Goal: Task Accomplishment & Management: Use online tool/utility

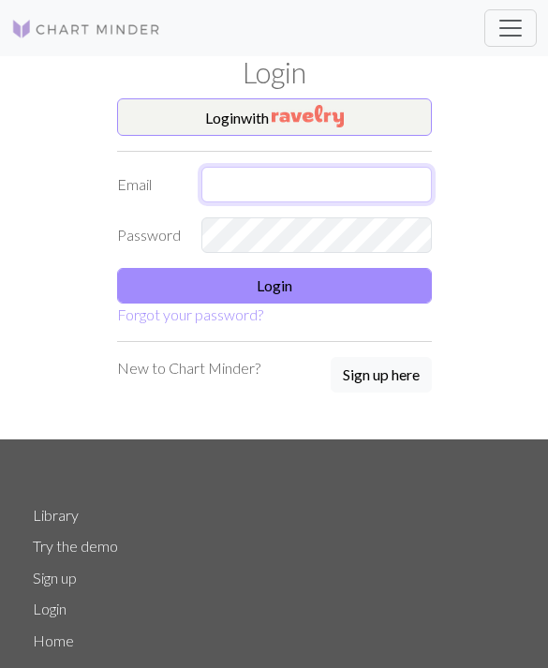
type input "[EMAIL_ADDRESS][DOMAIN_NAME]"
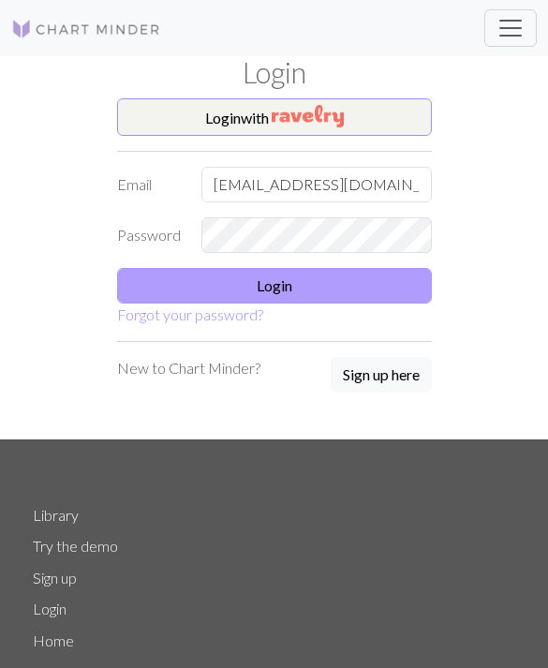
click at [383, 288] on button "Login" at bounding box center [274, 286] width 315 height 36
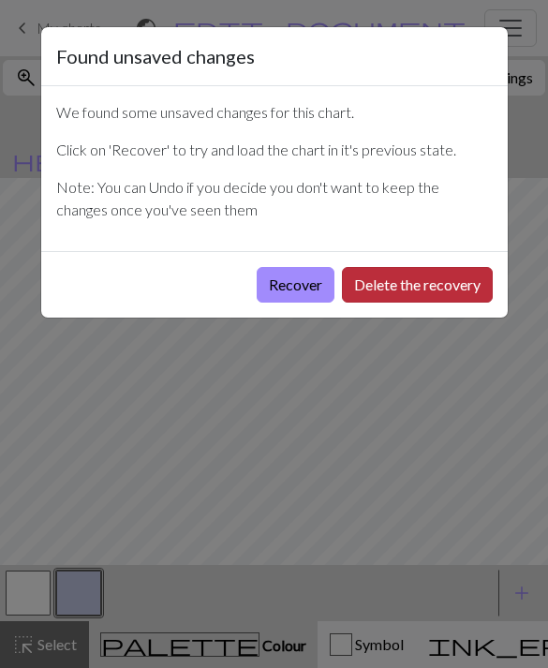
click at [400, 300] on button "Delete the recovery" at bounding box center [417, 285] width 151 height 36
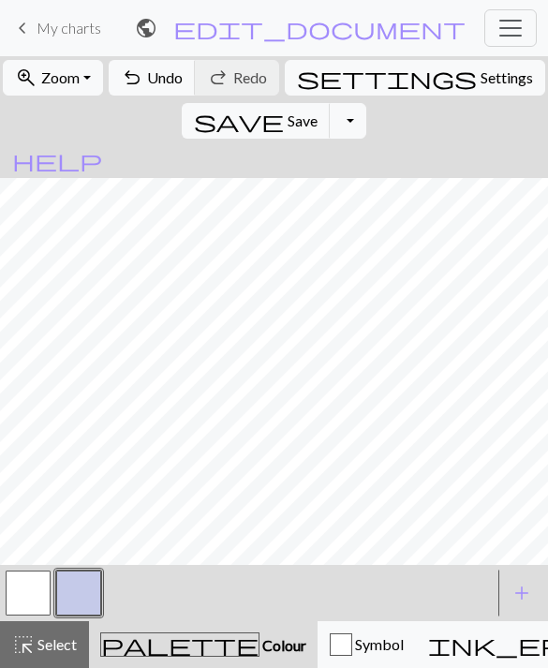
scroll to position [30, 0]
click at [37, 594] on button "button" at bounding box center [28, 593] width 45 height 45
click at [89, 594] on button "button" at bounding box center [78, 593] width 45 height 45
click at [85, 588] on button "button" at bounding box center [78, 593] width 45 height 45
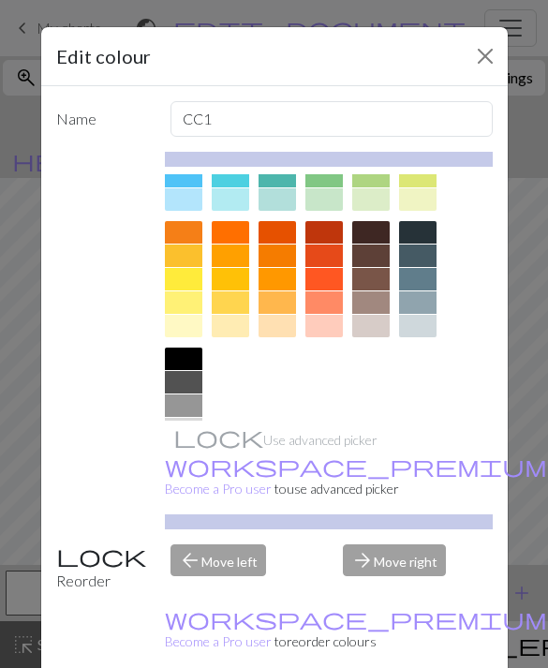
scroll to position [205, 0]
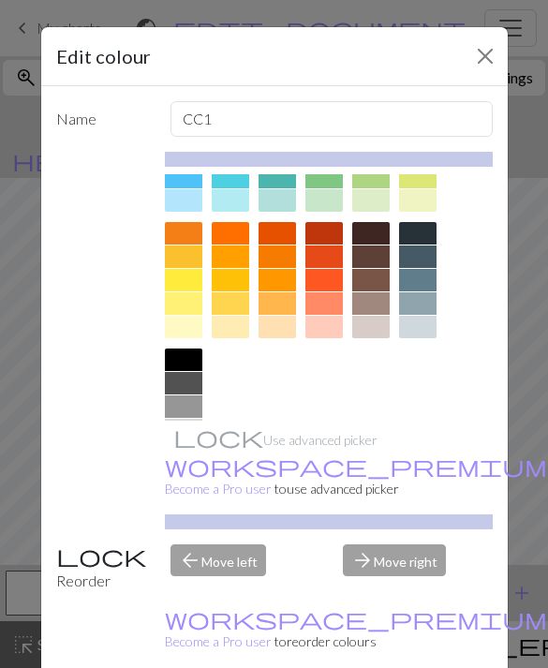
click at [375, 328] on div at bounding box center [372, 327] width 38 height 23
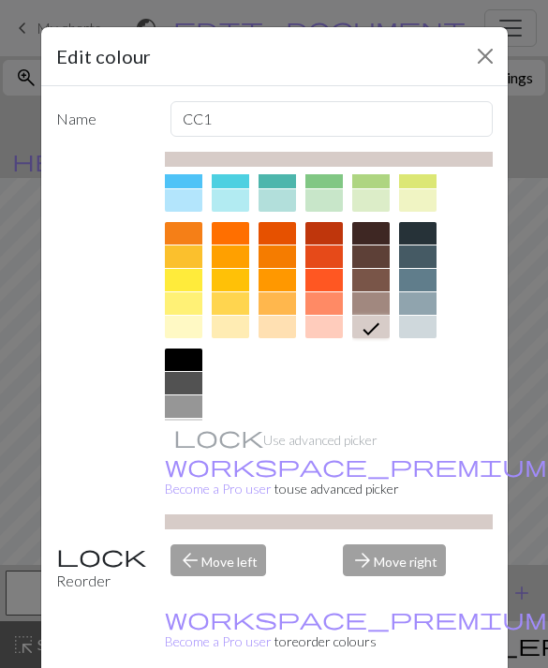
click at [524, 241] on div "Edit colour Name CC1 Use advanced picker workspace_premium Become a Pro user to…" at bounding box center [274, 334] width 548 height 668
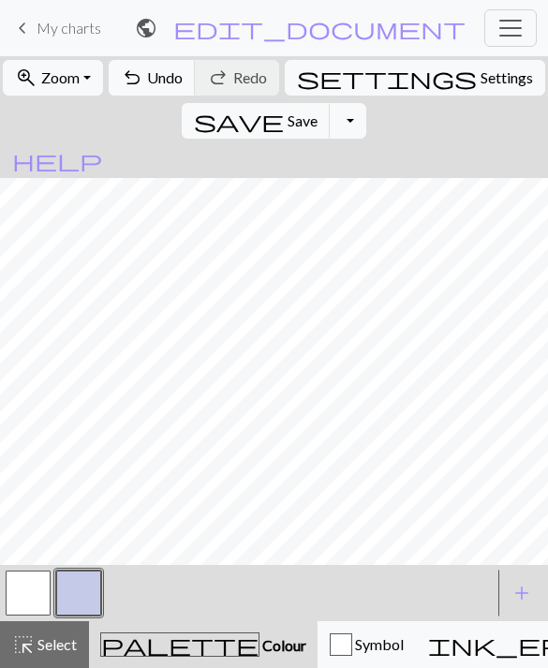
click at [89, 595] on button "button" at bounding box center [78, 593] width 45 height 45
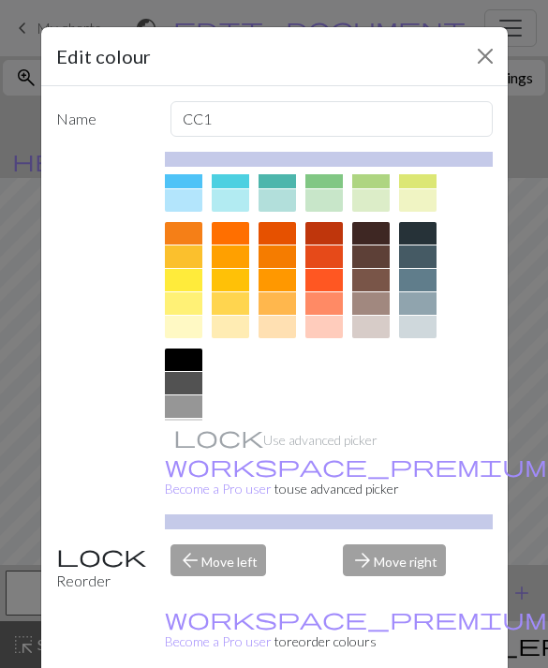
click at [371, 332] on div at bounding box center [372, 327] width 38 height 23
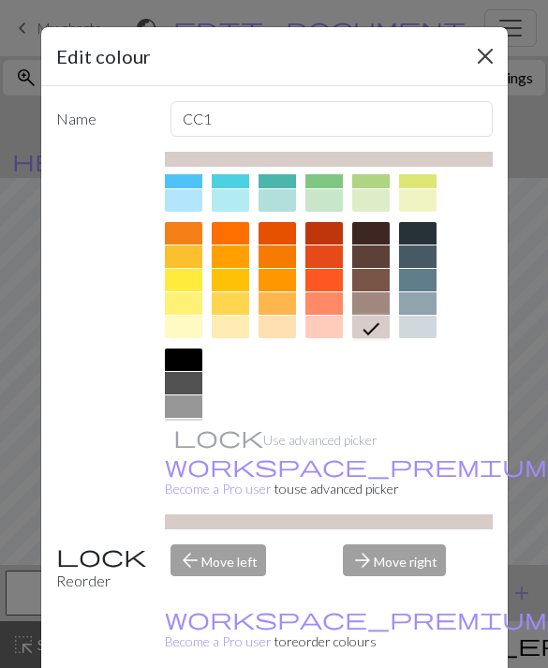
click at [474, 58] on button "Close" at bounding box center [486, 56] width 30 height 30
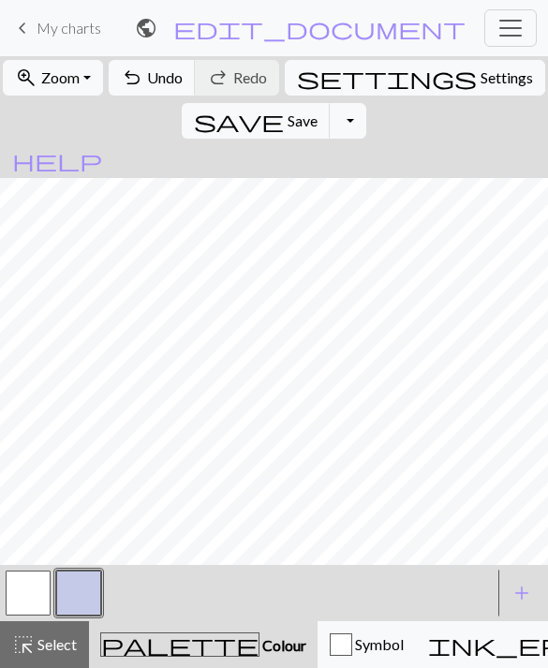
click at [81, 593] on button "button" at bounding box center [78, 593] width 45 height 45
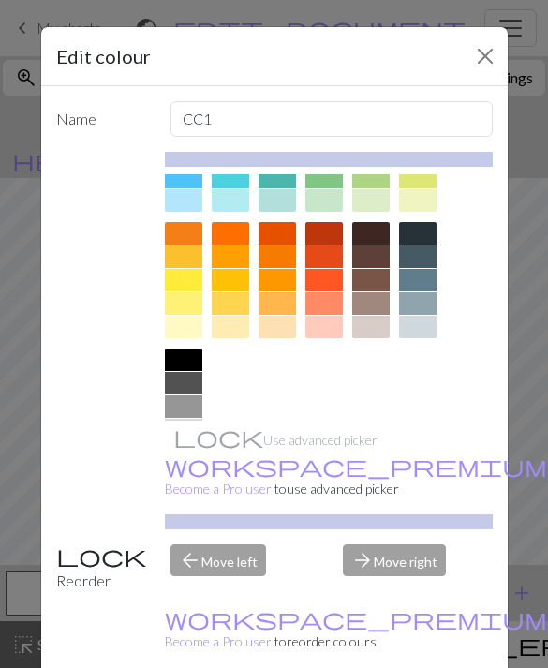
click at [378, 299] on div at bounding box center [372, 304] width 38 height 23
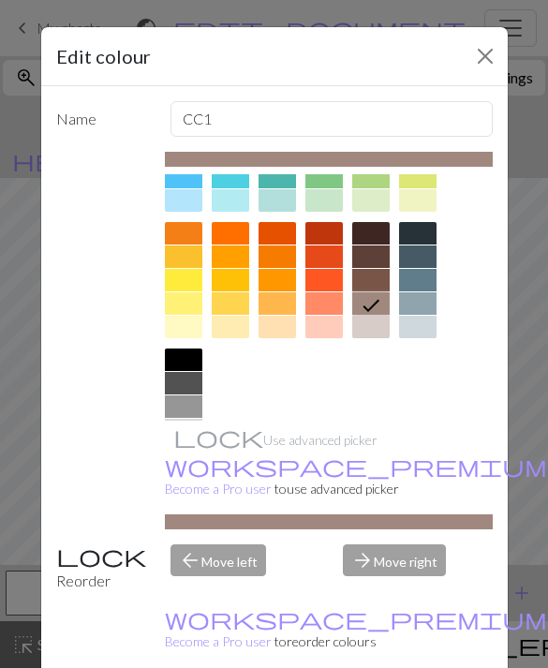
click at [96, 593] on div "Reorder" at bounding box center [102, 569] width 115 height 48
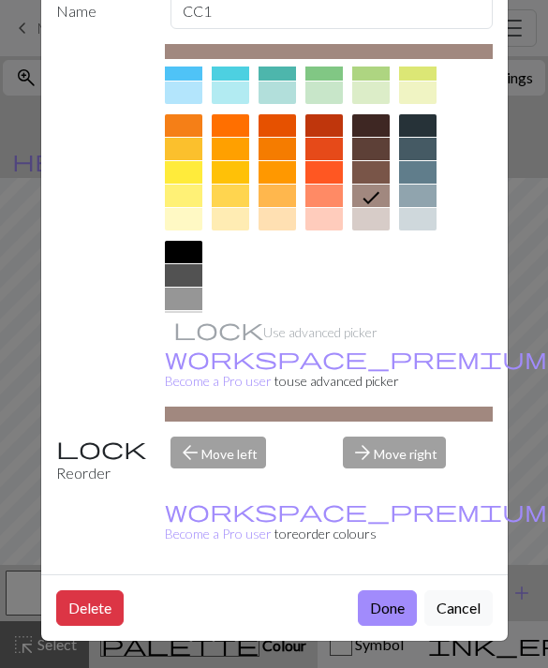
scroll to position [107, 0]
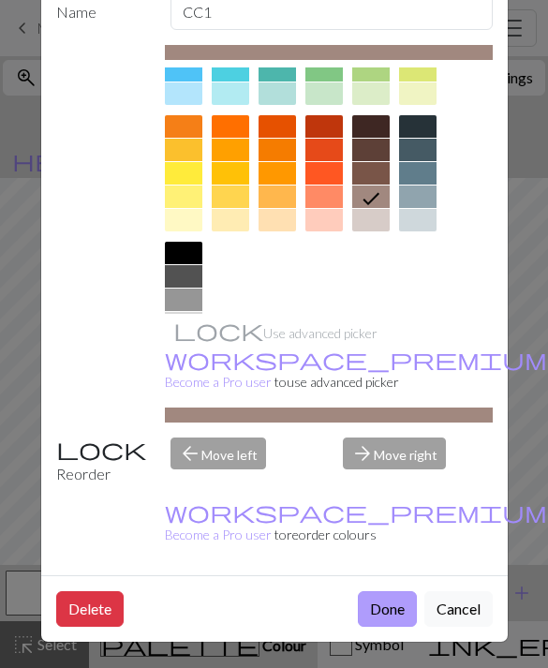
click at [392, 614] on button "Done" at bounding box center [387, 610] width 59 height 36
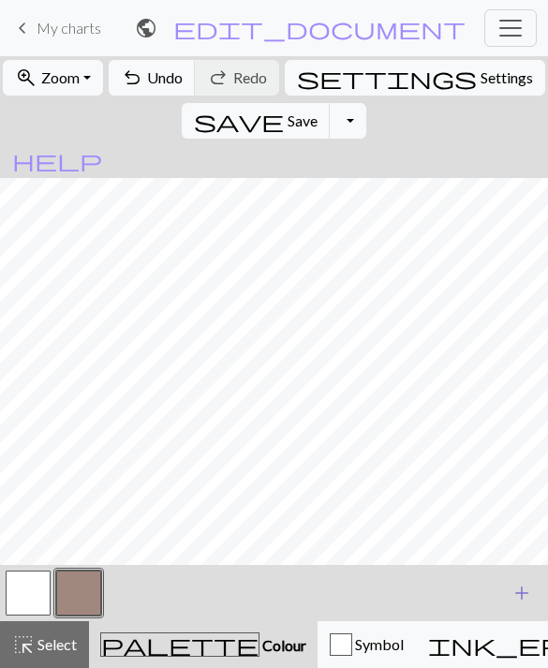
click at [519, 590] on span "add" at bounding box center [522, 593] width 23 height 26
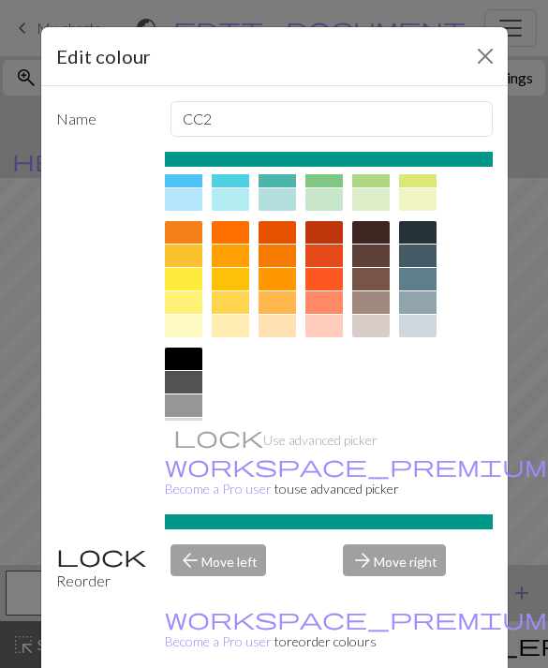
scroll to position [205, 0]
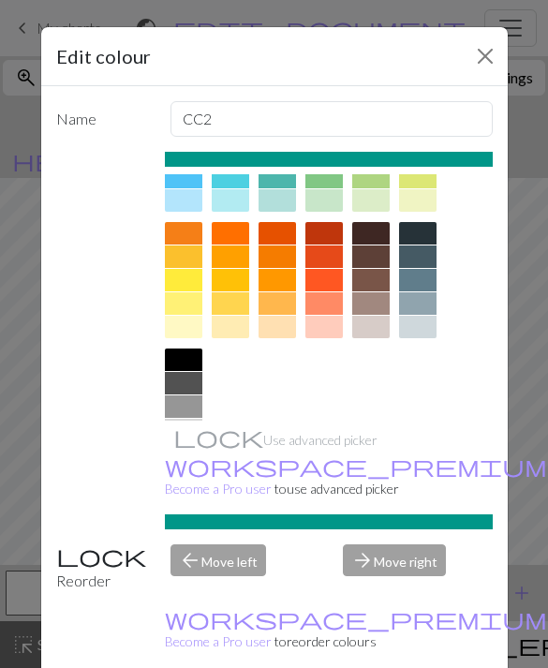
click at [374, 232] on div at bounding box center [372, 233] width 38 height 23
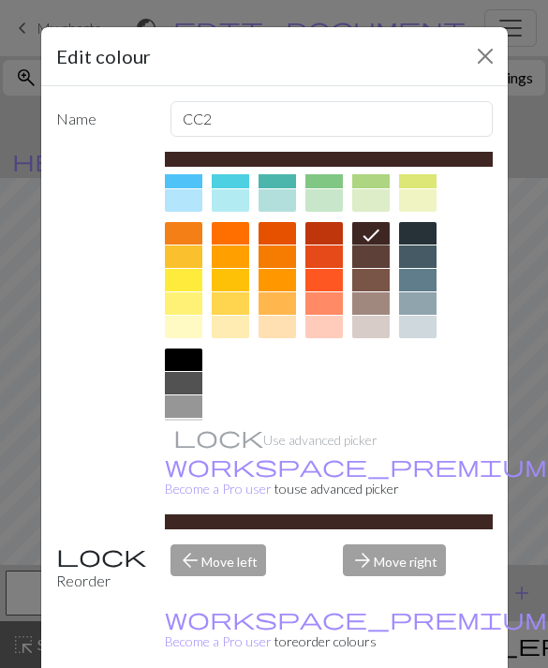
click at [380, 257] on div at bounding box center [372, 257] width 38 height 23
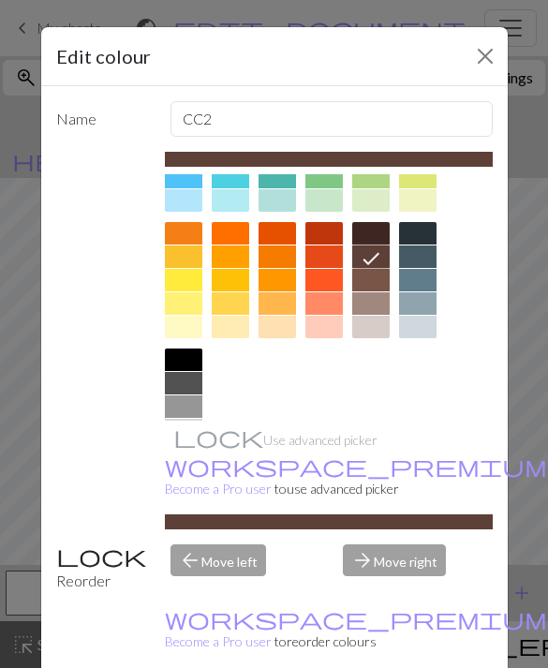
click at [382, 226] on div at bounding box center [372, 233] width 38 height 23
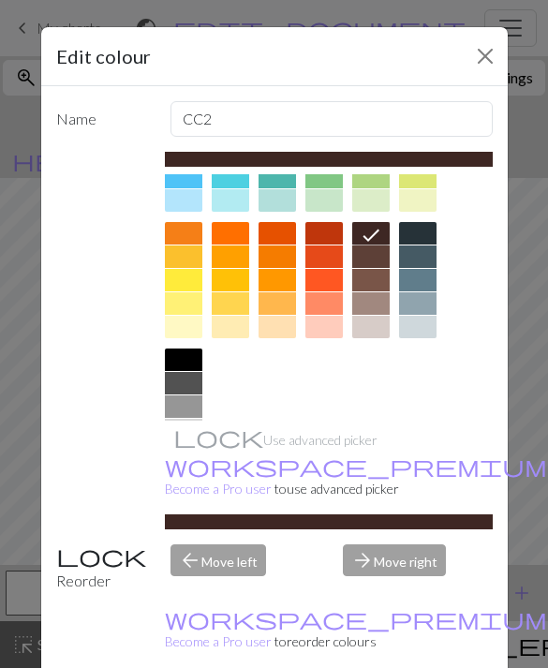
click at [426, 593] on div "arrow_forward Move right" at bounding box center [418, 569] width 173 height 48
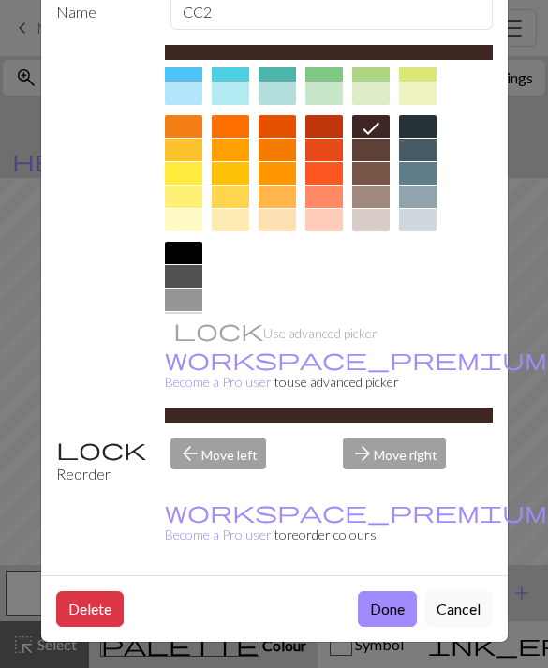
scroll to position [107, 0]
click at [391, 610] on button "Done" at bounding box center [387, 610] width 59 height 36
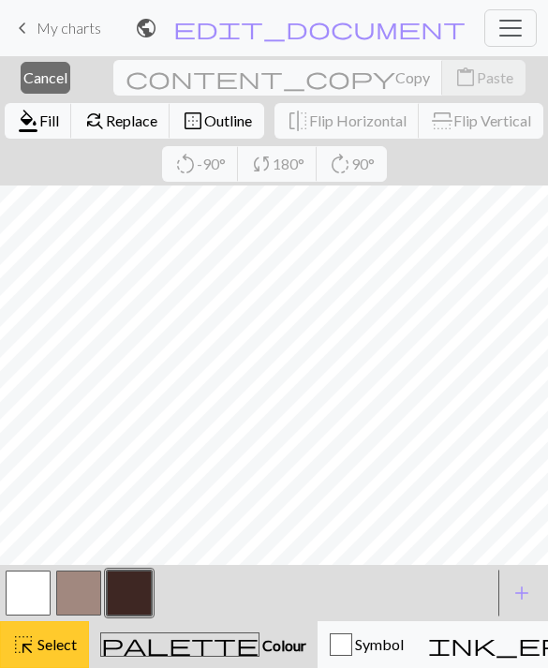
click at [52, 640] on span "Select" at bounding box center [56, 645] width 42 height 18
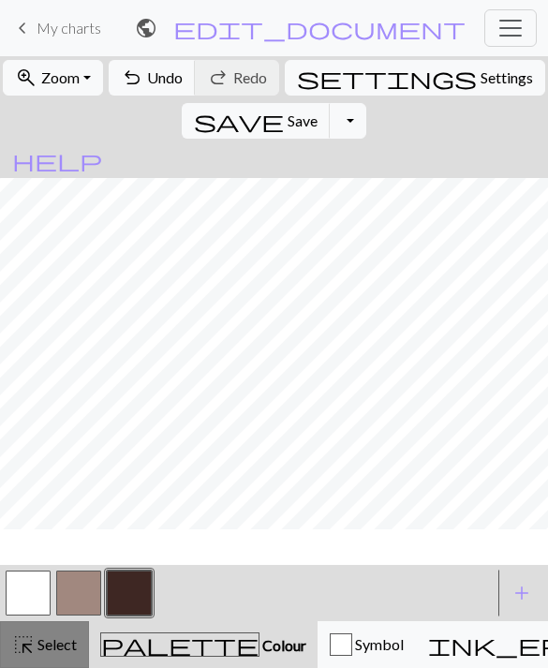
scroll to position [751, 0]
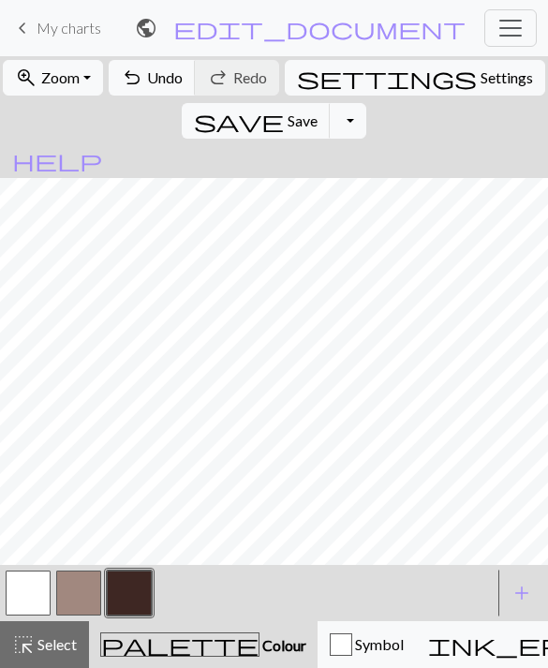
click at [79, 593] on button "button" at bounding box center [78, 593] width 45 height 45
click at [122, 587] on button "button" at bounding box center [129, 593] width 45 height 45
click at [78, 584] on button "button" at bounding box center [78, 593] width 45 height 45
click at [28, 591] on button "button" at bounding box center [28, 593] width 45 height 45
click at [130, 598] on button "button" at bounding box center [129, 593] width 45 height 45
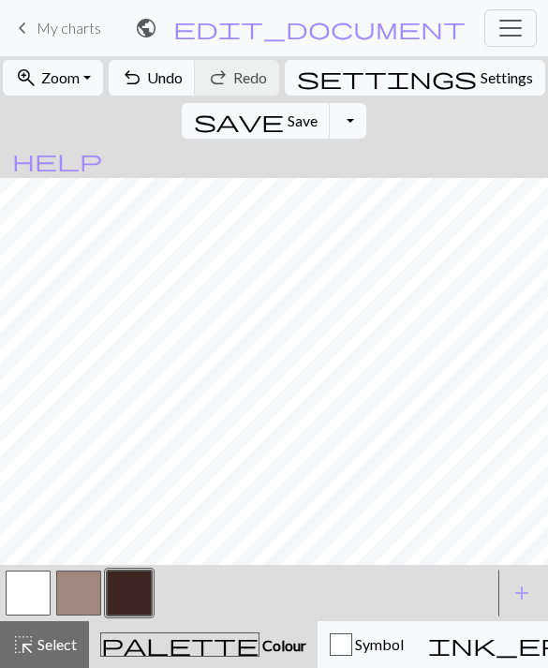
click at [30, 585] on button "button" at bounding box center [28, 593] width 45 height 45
click at [138, 599] on button "button" at bounding box center [129, 593] width 45 height 45
click at [47, 587] on button "button" at bounding box center [28, 593] width 45 height 45
click at [139, 585] on button "button" at bounding box center [129, 593] width 45 height 45
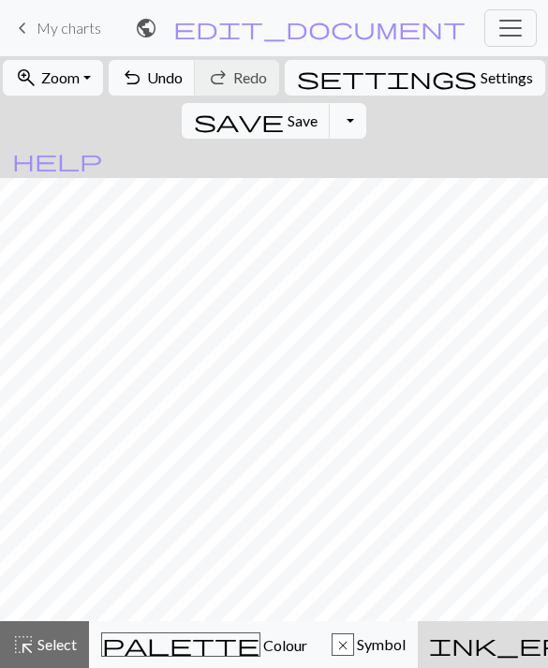
scroll to position [361, 0]
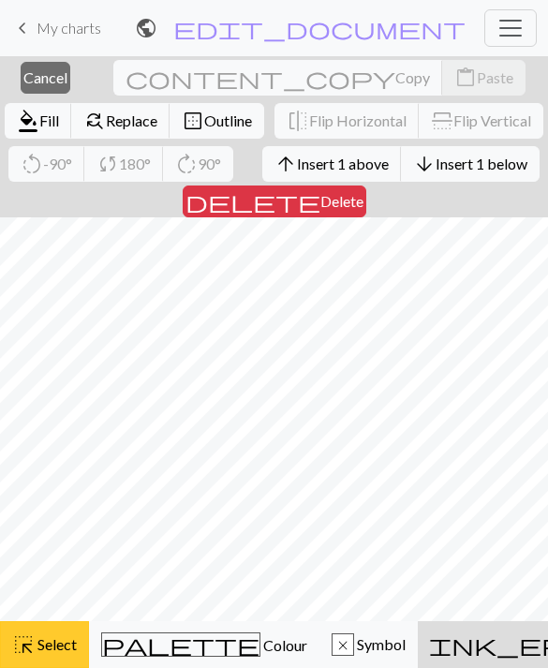
click at [47, 629] on button "highlight_alt Select Select" at bounding box center [44, 645] width 89 height 47
click at [57, 626] on button "highlight_alt Select Select" at bounding box center [44, 645] width 89 height 47
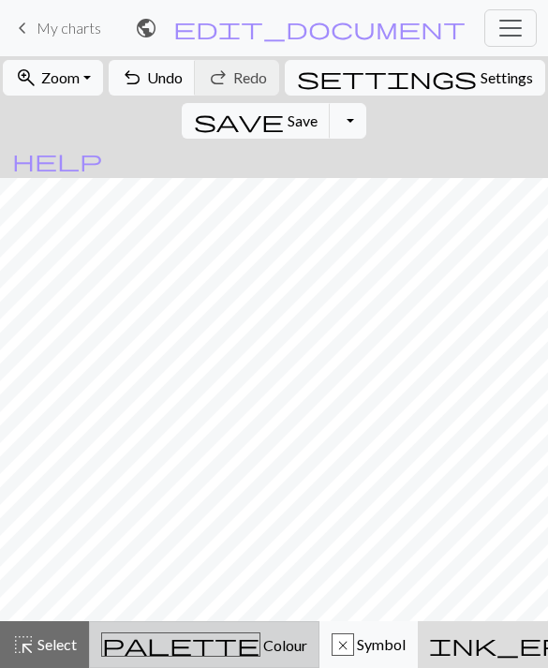
click at [123, 649] on span "palette" at bounding box center [181, 645] width 158 height 26
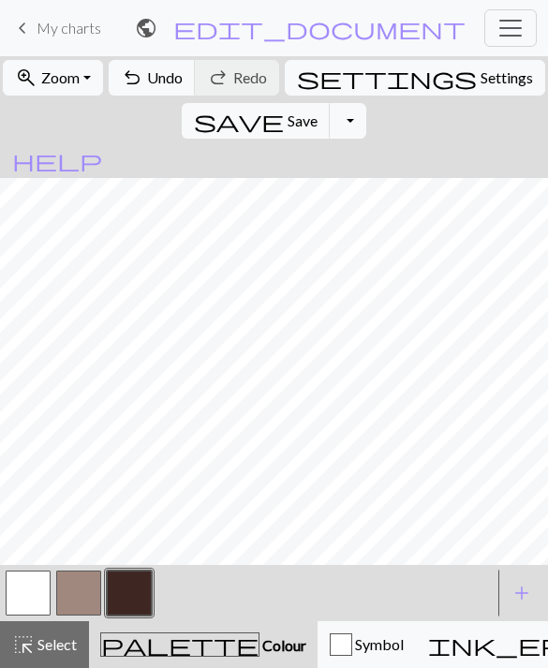
click at [14, 601] on button "button" at bounding box center [28, 593] width 45 height 45
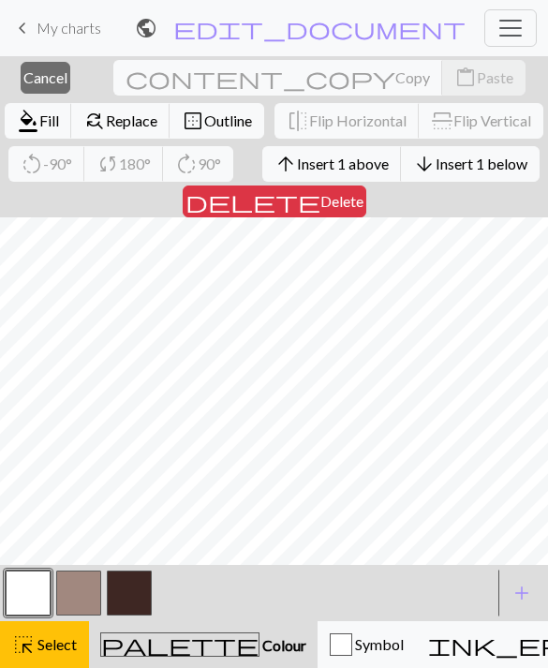
click at [38, 601] on button "button" at bounding box center [28, 593] width 45 height 45
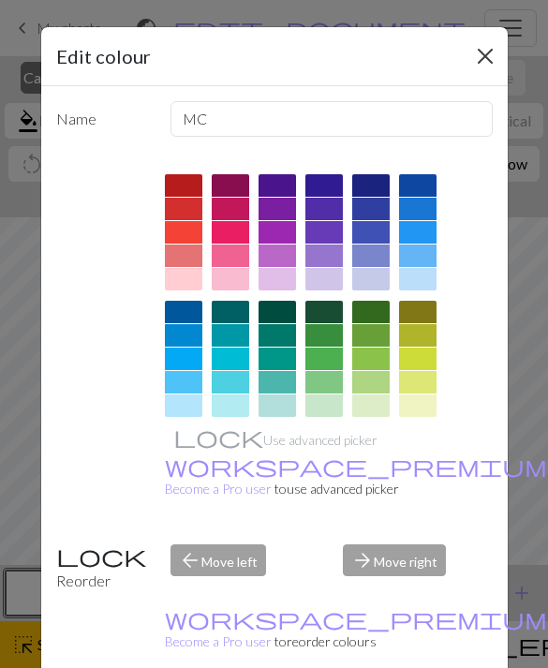
click at [481, 68] on button "Close" at bounding box center [486, 56] width 30 height 30
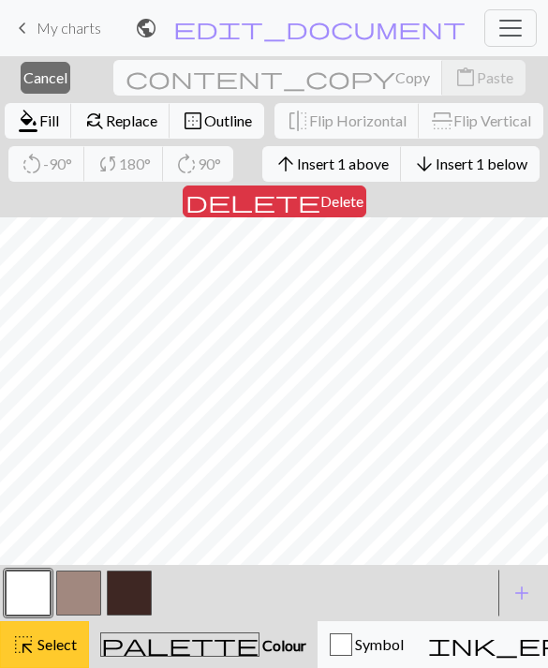
click at [30, 638] on span "highlight_alt" at bounding box center [23, 645] width 23 height 26
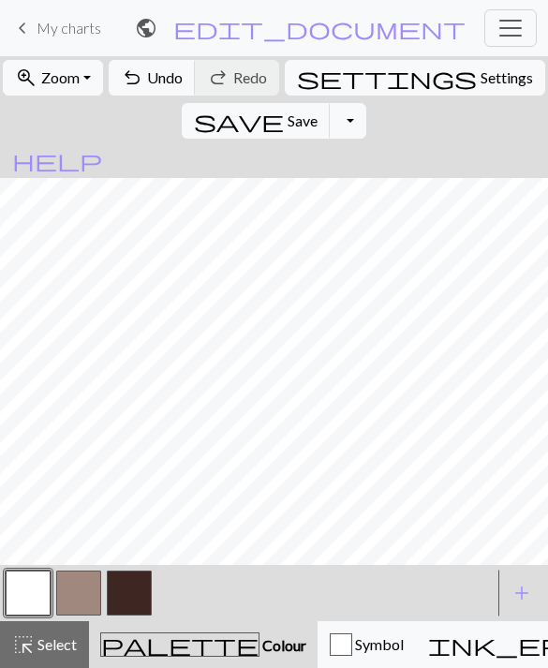
click at [39, 594] on button "button" at bounding box center [28, 593] width 45 height 45
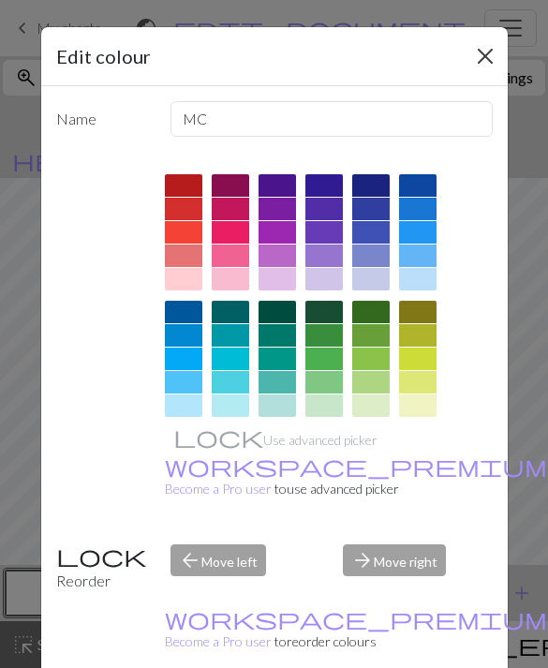
click at [473, 59] on button "Close" at bounding box center [486, 56] width 30 height 30
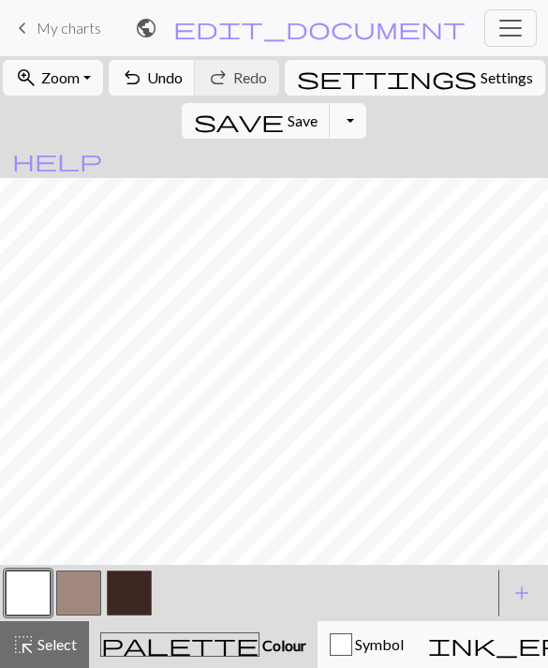
scroll to position [764, 0]
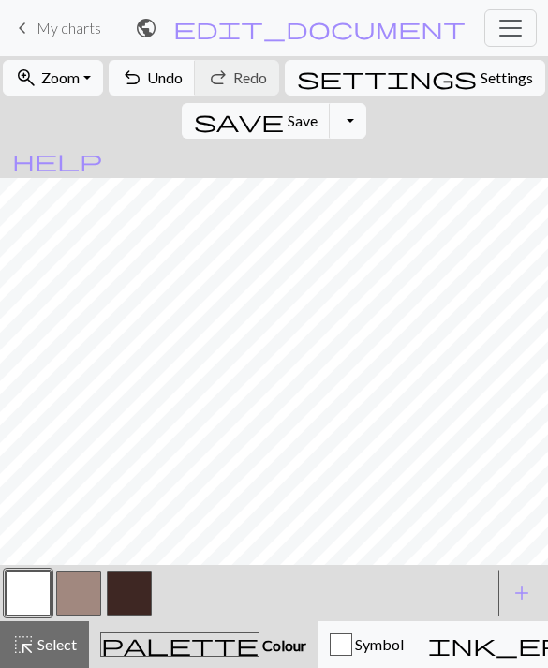
click at [24, 589] on button "button" at bounding box center [28, 593] width 45 height 45
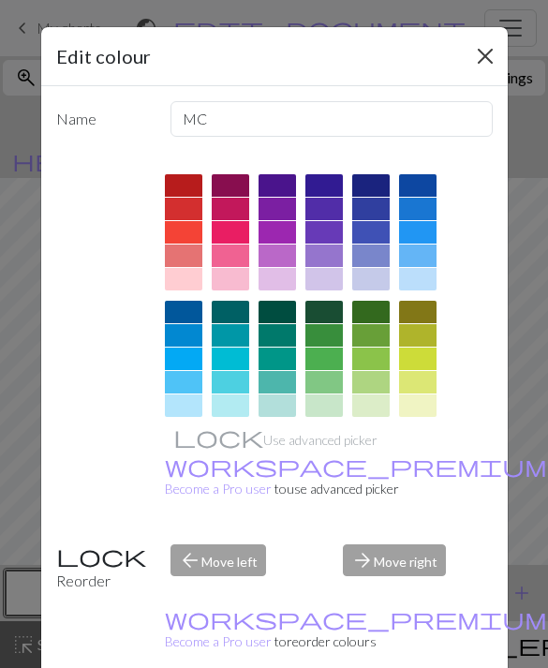
click at [471, 54] on button "Close" at bounding box center [486, 56] width 30 height 30
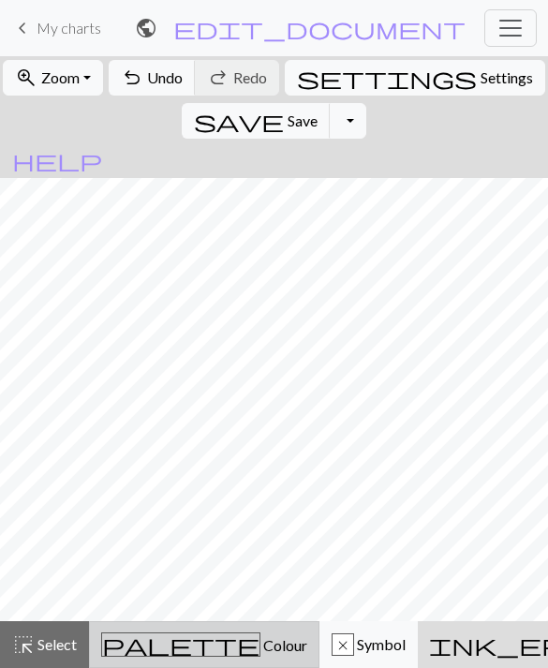
click at [147, 634] on div "palette Colour Colour" at bounding box center [204, 645] width 206 height 24
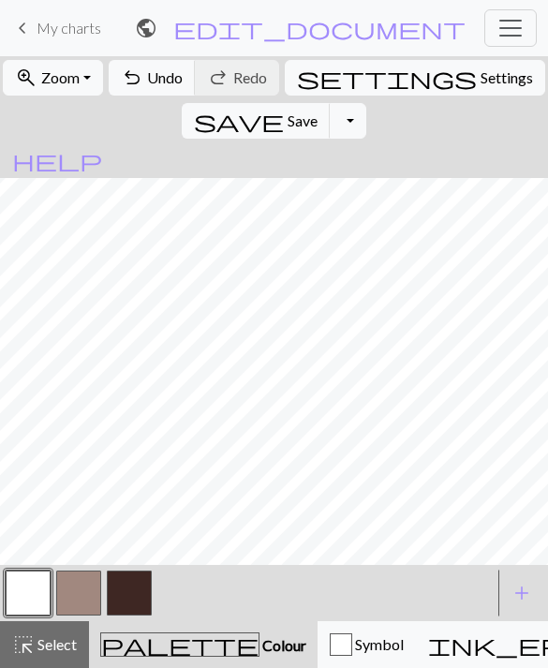
scroll to position [704, 0]
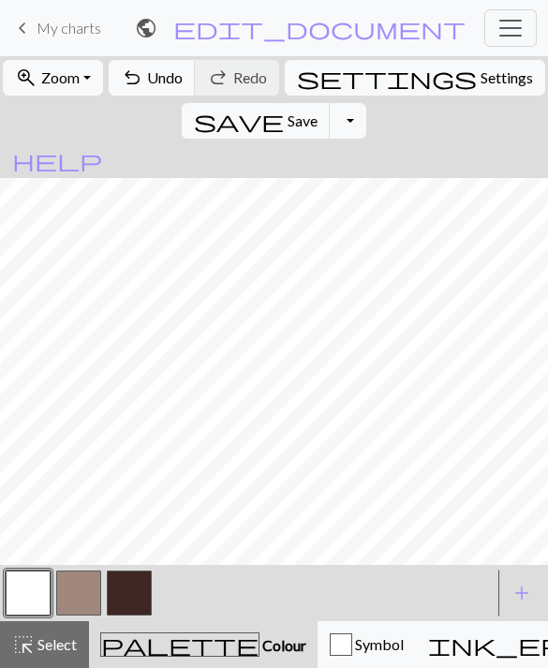
click at [88, 588] on button "button" at bounding box center [78, 593] width 45 height 45
click at [31, 595] on button "button" at bounding box center [28, 593] width 45 height 45
click at [88, 593] on button "button" at bounding box center [78, 593] width 45 height 45
click at [115, 585] on button "button" at bounding box center [129, 593] width 45 height 45
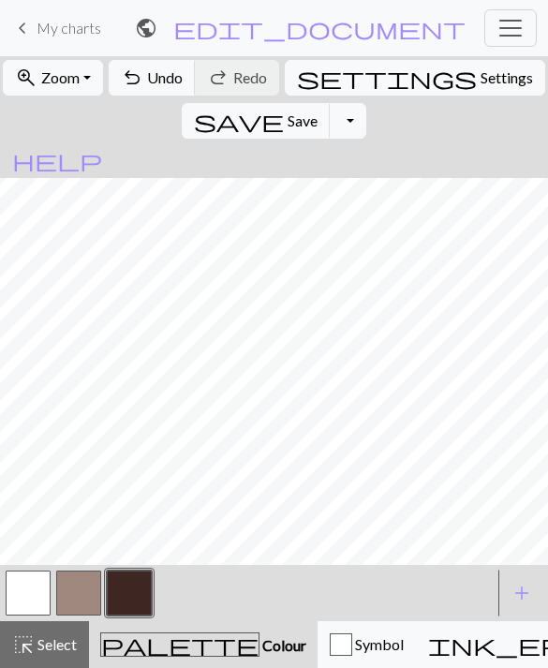
scroll to position [563, 0]
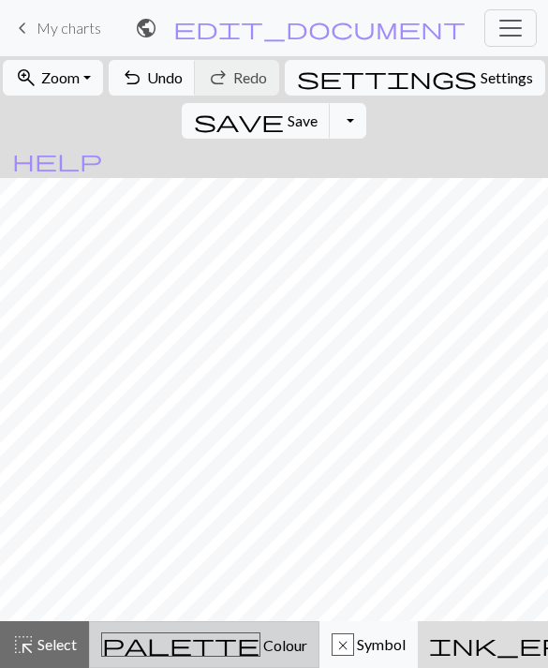
click at [156, 636] on div "palette Colour Colour" at bounding box center [204, 645] width 206 height 24
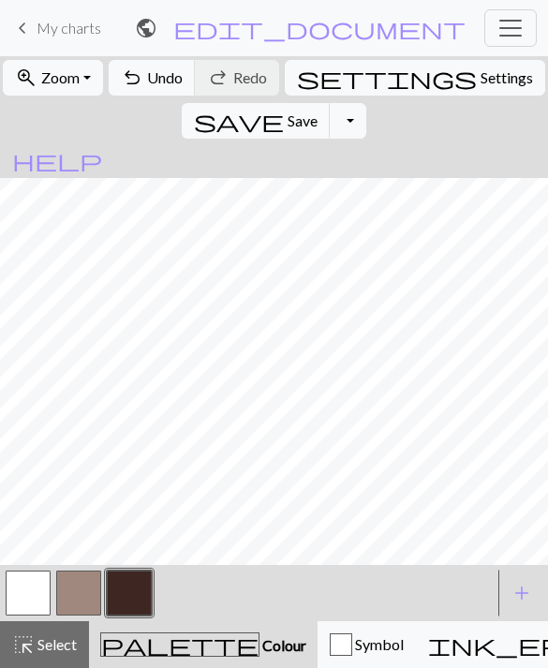
scroll to position [432, 0]
click at [161, 79] on span "Undo" at bounding box center [165, 77] width 36 height 18
click at [159, 76] on span "Undo" at bounding box center [165, 77] width 36 height 18
click at [158, 75] on button "undo Undo Undo" at bounding box center [152, 78] width 87 height 36
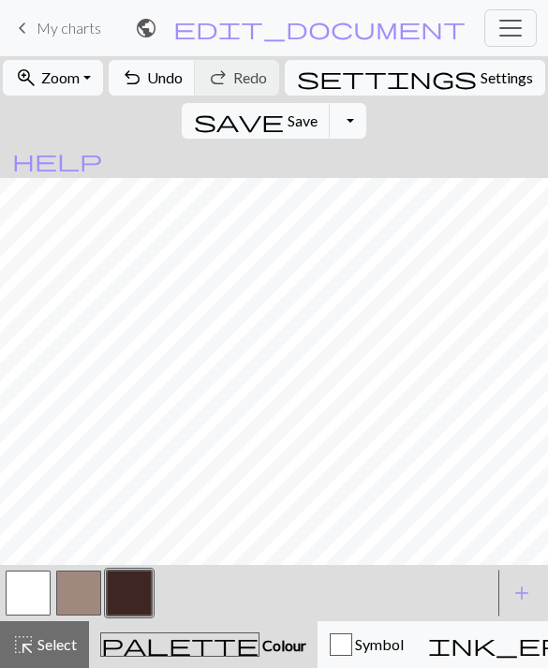
click at [81, 590] on button "button" at bounding box center [78, 593] width 45 height 45
click at [142, 593] on button "button" at bounding box center [129, 593] width 45 height 45
click at [79, 598] on button "button" at bounding box center [78, 593] width 45 height 45
click at [77, 594] on button "button" at bounding box center [78, 593] width 45 height 45
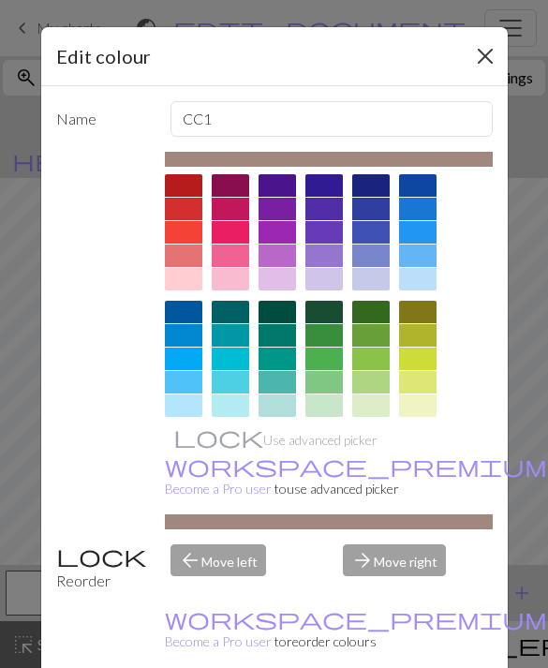
click at [473, 67] on button "Close" at bounding box center [486, 56] width 30 height 30
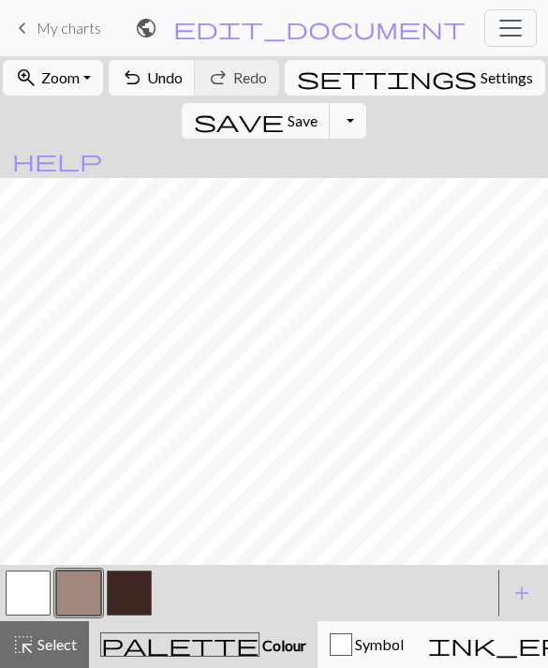
click at [143, 586] on button "button" at bounding box center [129, 593] width 45 height 45
click at [78, 594] on button "button" at bounding box center [78, 593] width 45 height 45
click at [122, 587] on button "button" at bounding box center [129, 593] width 45 height 45
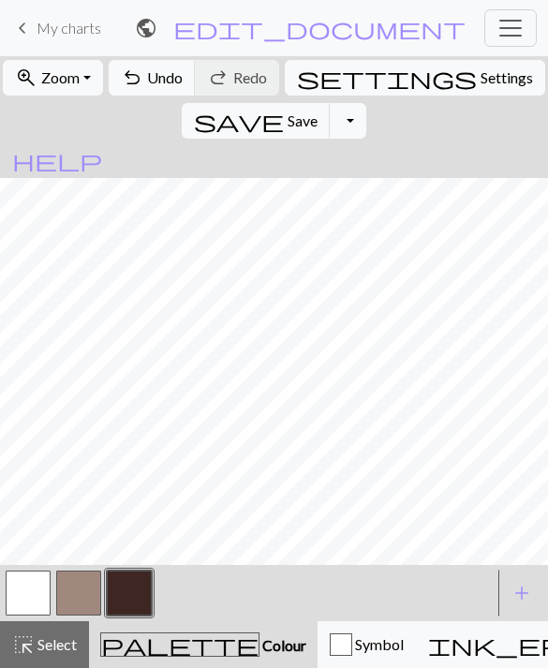
scroll to position [104, 0]
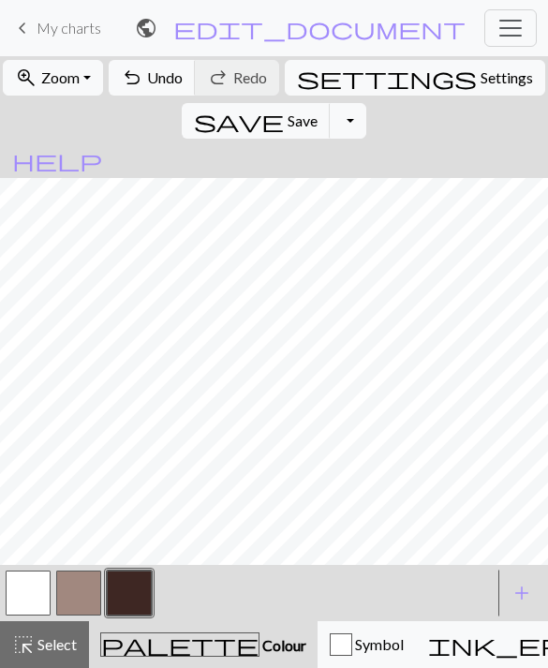
click at [85, 594] on button "button" at bounding box center [78, 593] width 45 height 45
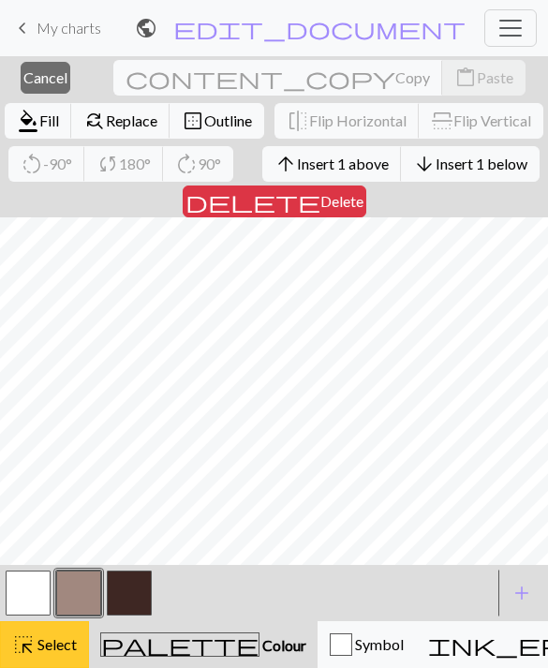
click at [32, 626] on button "highlight_alt Select Select" at bounding box center [44, 645] width 89 height 47
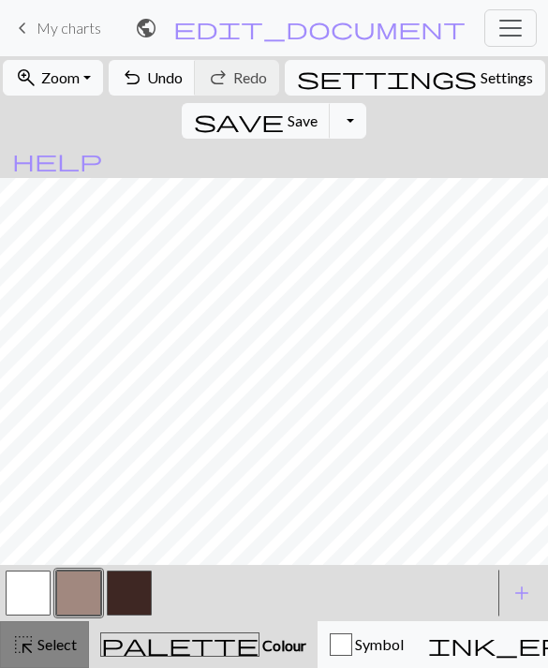
scroll to position [36, 0]
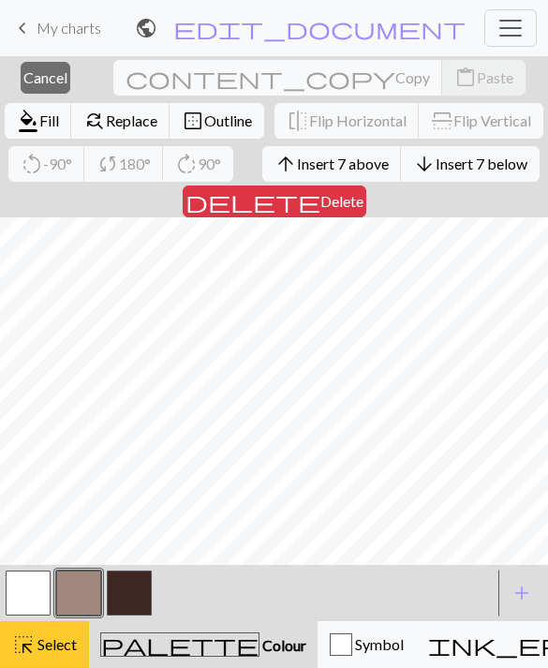
click at [46, 632] on button "highlight_alt Select Select" at bounding box center [44, 645] width 89 height 47
click at [52, 624] on button "highlight_alt Select Select" at bounding box center [44, 645] width 89 height 47
click at [25, 579] on button "button" at bounding box center [28, 593] width 45 height 45
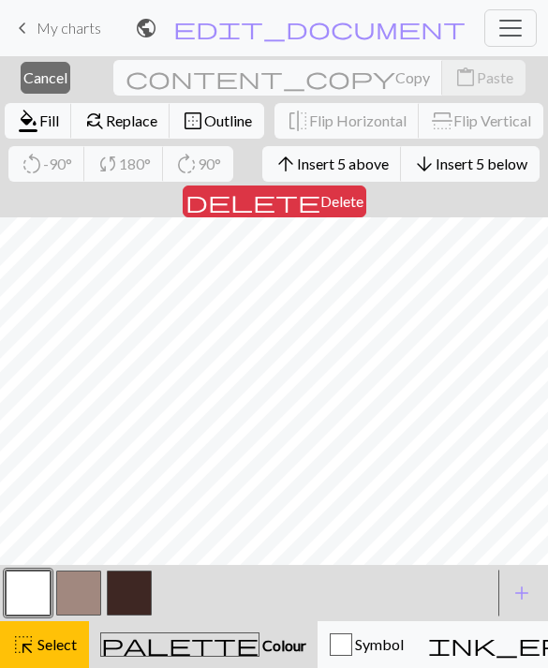
click at [23, 581] on button "button" at bounding box center [28, 593] width 45 height 45
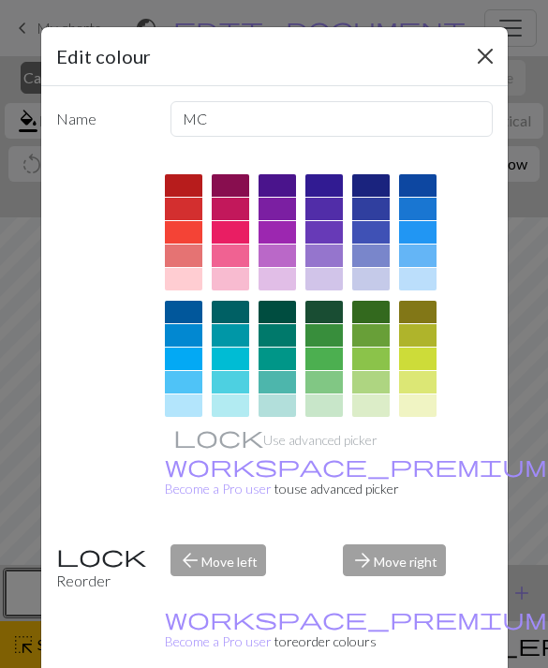
click at [484, 41] on button "Close" at bounding box center [486, 56] width 30 height 30
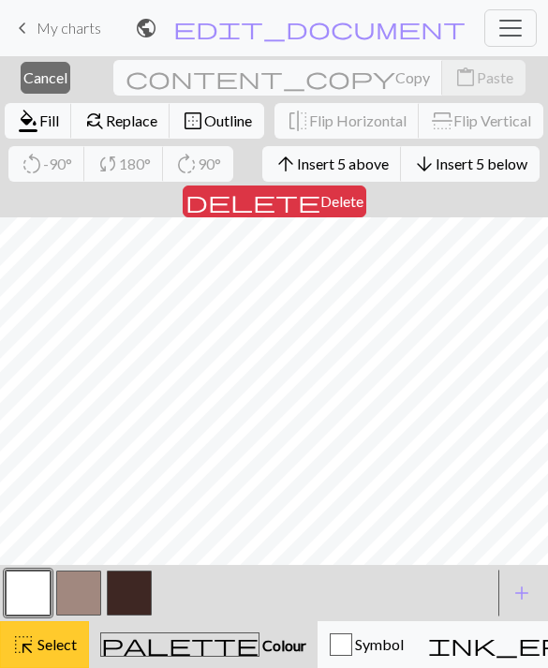
click at [43, 632] on button "highlight_alt Select Select" at bounding box center [44, 645] width 89 height 47
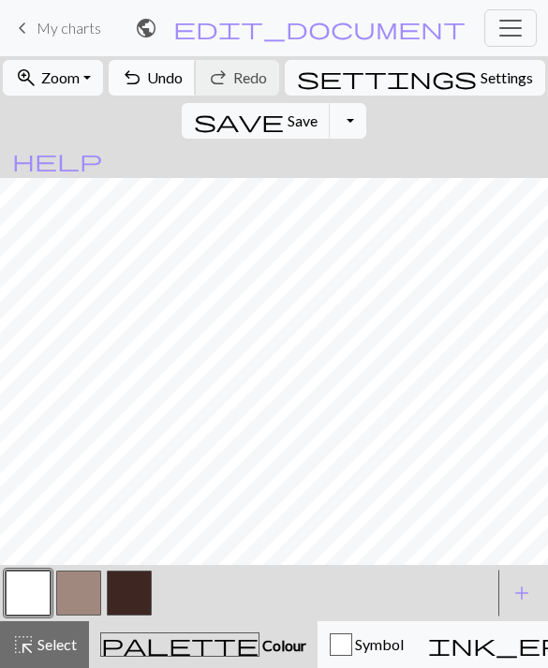
click at [172, 71] on span "Undo" at bounding box center [165, 77] width 36 height 18
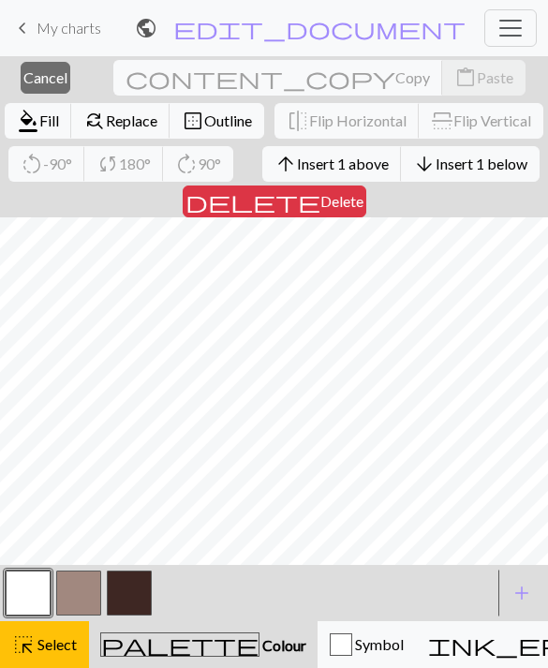
scroll to position [614, 0]
click at [41, 634] on div "highlight_alt Select Select" at bounding box center [44, 645] width 65 height 23
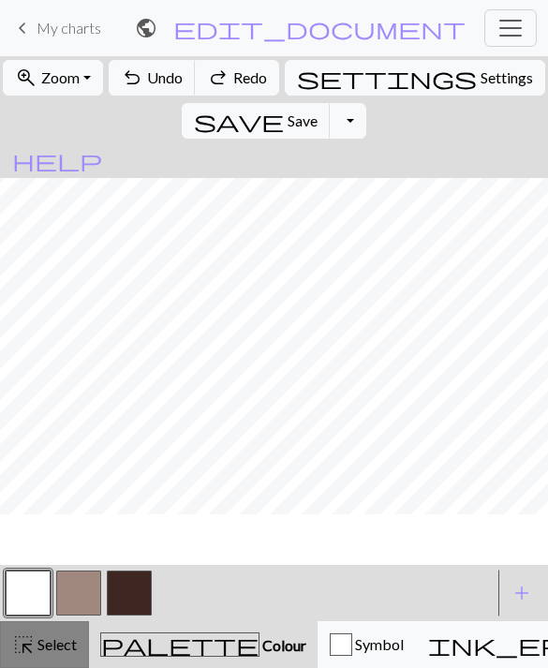
scroll to position [563, 0]
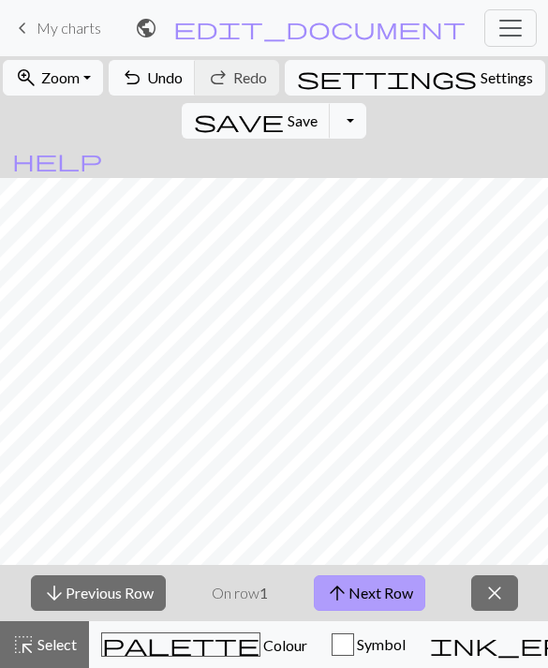
click at [374, 590] on button "arrow_upward Next Row" at bounding box center [370, 594] width 112 height 36
click at [371, 587] on button "arrow_upward Next Row" at bounding box center [370, 594] width 112 height 36
click at [371, 588] on button "arrow_upward Next Row" at bounding box center [370, 594] width 112 height 36
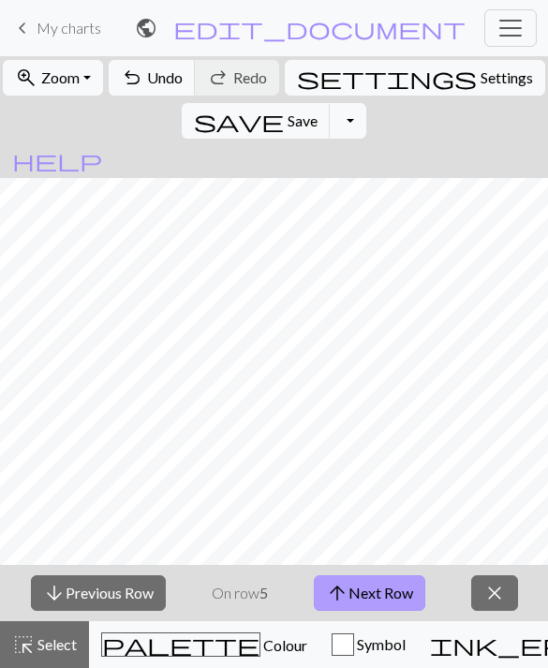
click at [370, 587] on button "arrow_upward Next Row" at bounding box center [370, 594] width 112 height 36
click at [368, 590] on button "arrow_upward Next Row" at bounding box center [370, 594] width 112 height 36
click at [368, 589] on button "arrow_upward Next Row" at bounding box center [370, 594] width 112 height 36
click at [368, 593] on button "arrow_upward Next Row" at bounding box center [370, 594] width 112 height 36
click at [368, 593] on button "arrow_upward Next Row" at bounding box center [373, 594] width 112 height 36
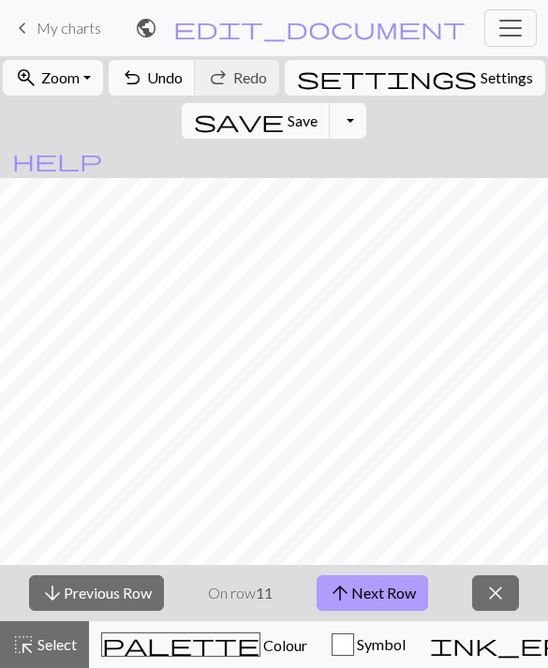
click at [365, 590] on button "arrow_upward Next Row" at bounding box center [373, 594] width 112 height 36
click at [360, 592] on button "arrow_upward Next Row" at bounding box center [373, 594] width 112 height 36
click at [360, 591] on button "arrow_upward Next Row" at bounding box center [373, 594] width 112 height 36
click at [361, 594] on button "arrow_upward Next Row" at bounding box center [373, 594] width 112 height 36
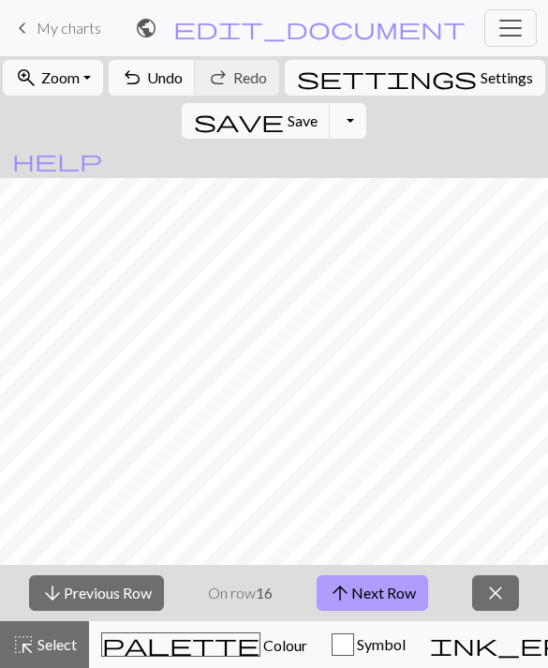
click at [361, 593] on button "arrow_upward Next Row" at bounding box center [373, 594] width 112 height 36
click at [362, 595] on button "arrow_upward Next Row" at bounding box center [373, 594] width 112 height 36
click at [361, 595] on button "arrow_upward Next Row" at bounding box center [373, 594] width 112 height 36
click at [506, 587] on span "close" at bounding box center [496, 593] width 23 height 26
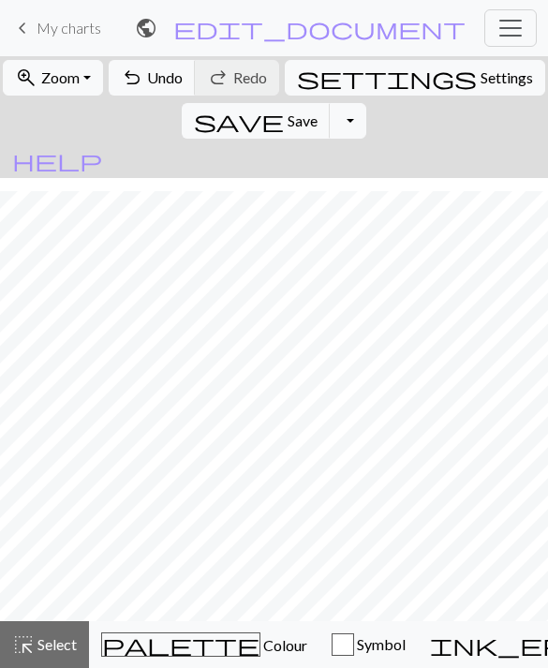
scroll to position [507, 0]
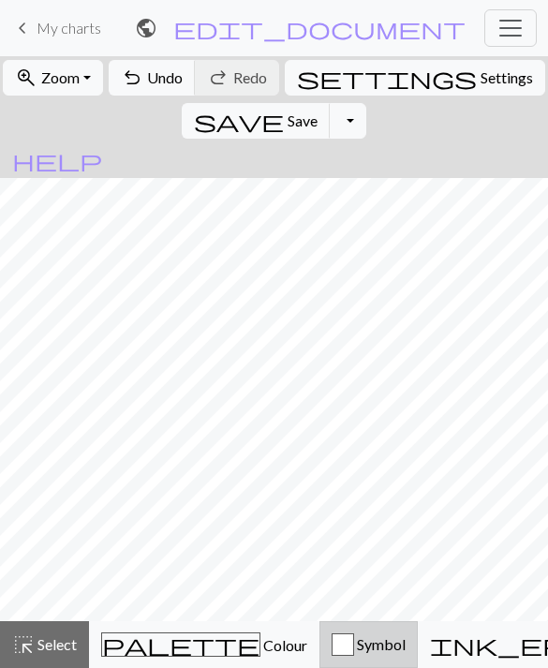
click at [332, 647] on div "button" at bounding box center [343, 645] width 23 height 23
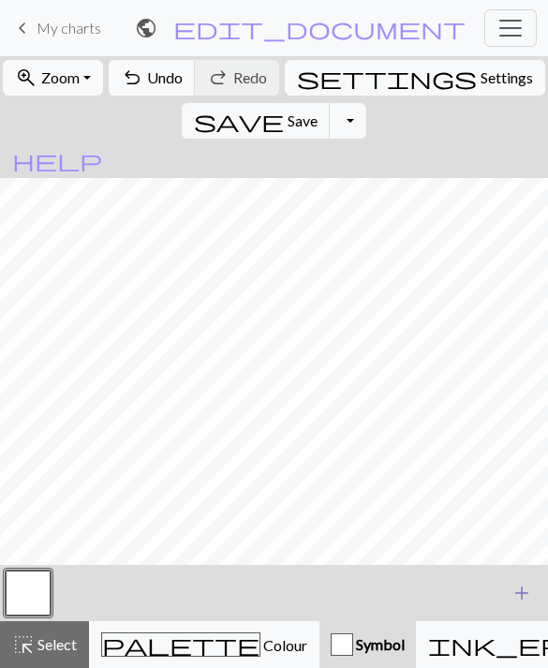
click at [519, 587] on span "add" at bounding box center [522, 593] width 23 height 26
click at [75, 589] on button "button" at bounding box center [78, 593] width 45 height 45
click at [81, 584] on button "button" at bounding box center [78, 593] width 45 height 45
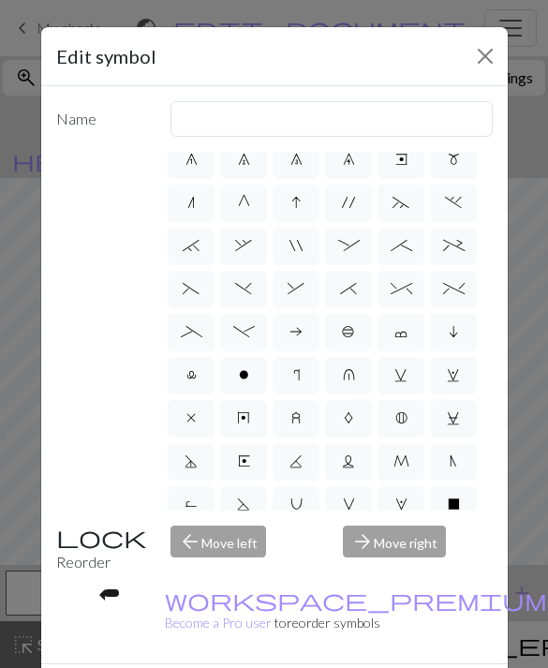
scroll to position [185, 0]
click at [292, 498] on span "U" at bounding box center [297, 505] width 12 height 15
radio input "true"
type input "eyelet"
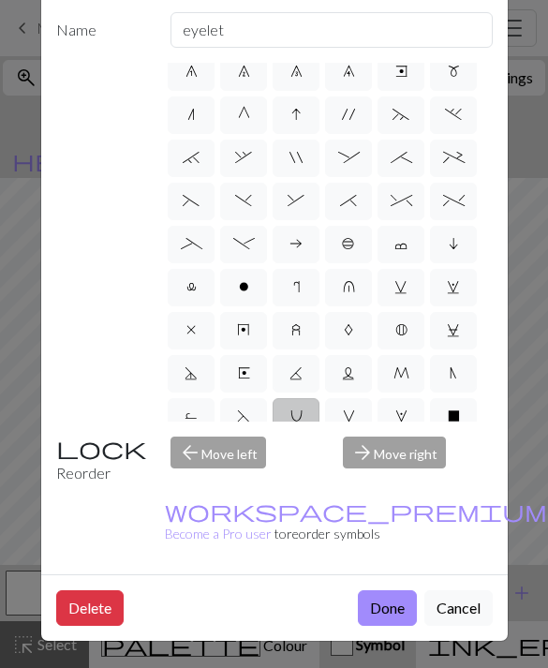
scroll to position [112, 0]
click at [376, 605] on button "Done" at bounding box center [387, 609] width 59 height 36
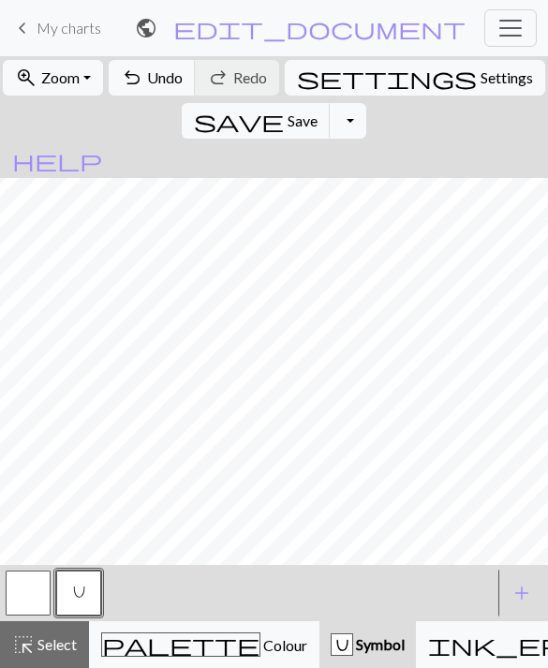
scroll to position [425, 0]
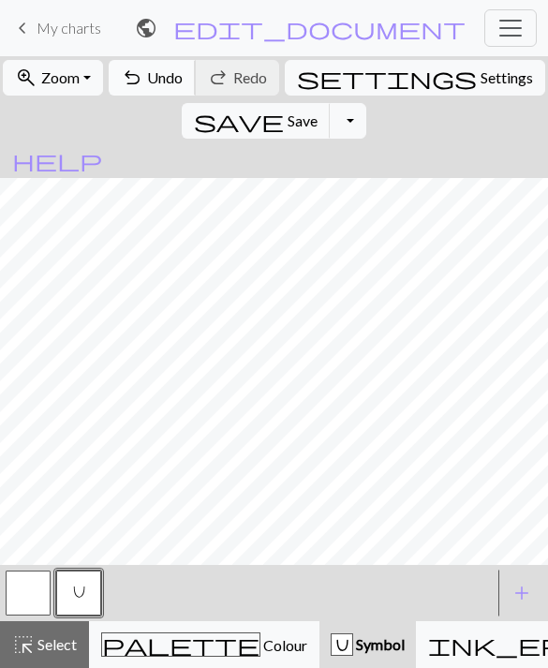
click at [159, 79] on span "Undo" at bounding box center [165, 77] width 36 height 18
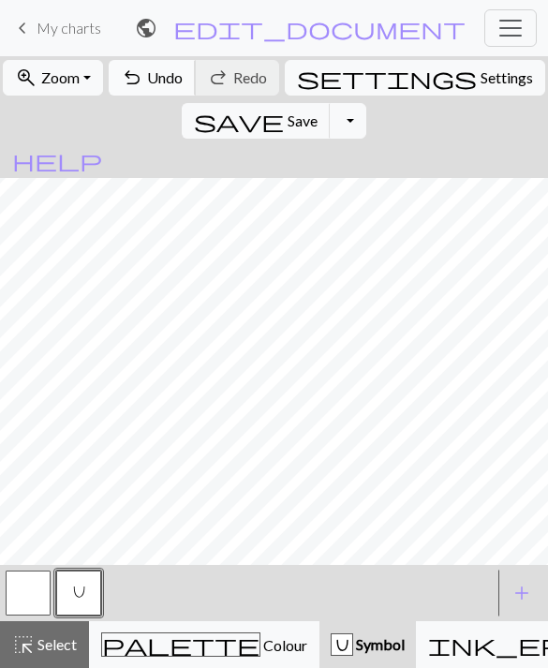
scroll to position [348, 0]
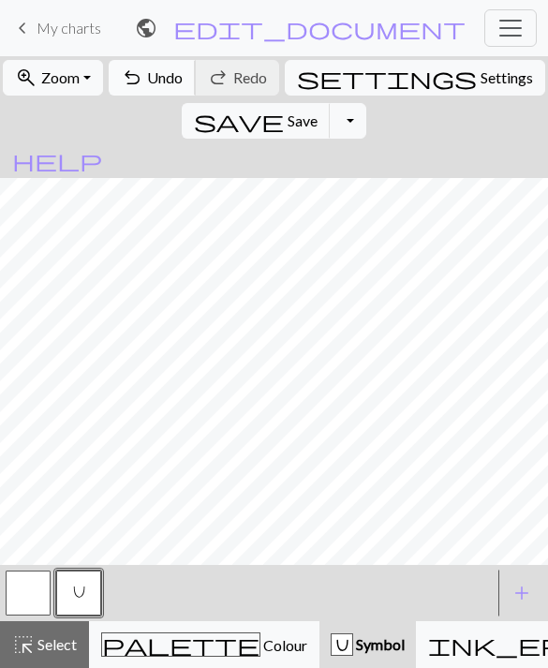
click at [143, 83] on span "undo" at bounding box center [132, 78] width 23 height 26
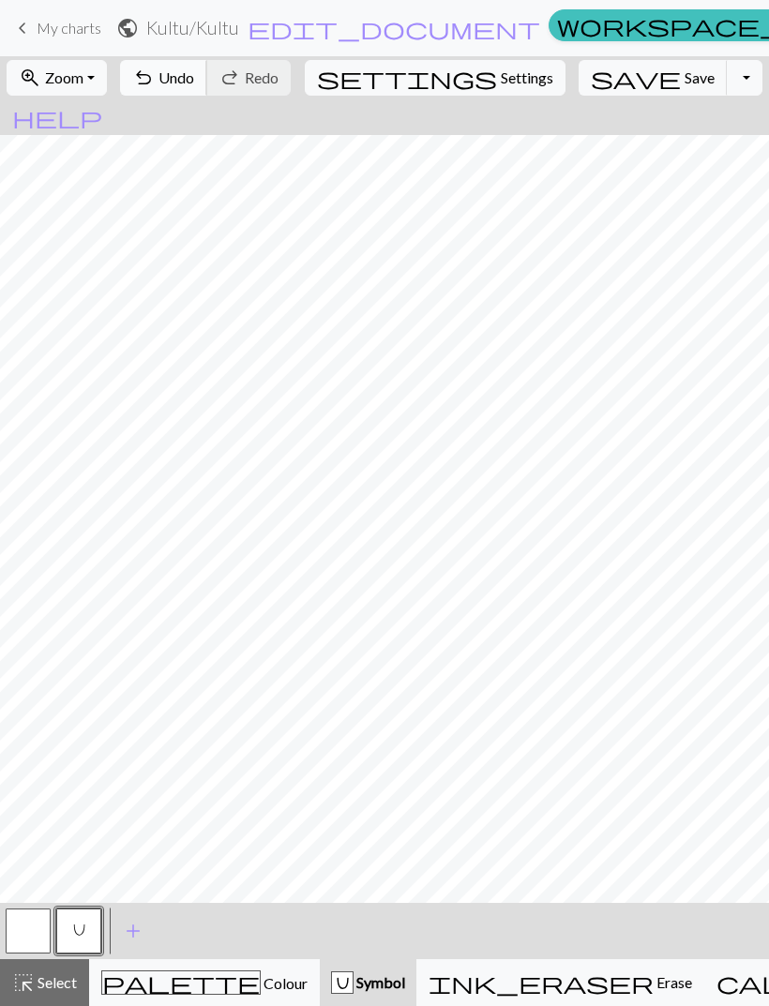
scroll to position [0, 0]
click at [438, 70] on span "settings" at bounding box center [407, 78] width 180 height 26
select select "aran"
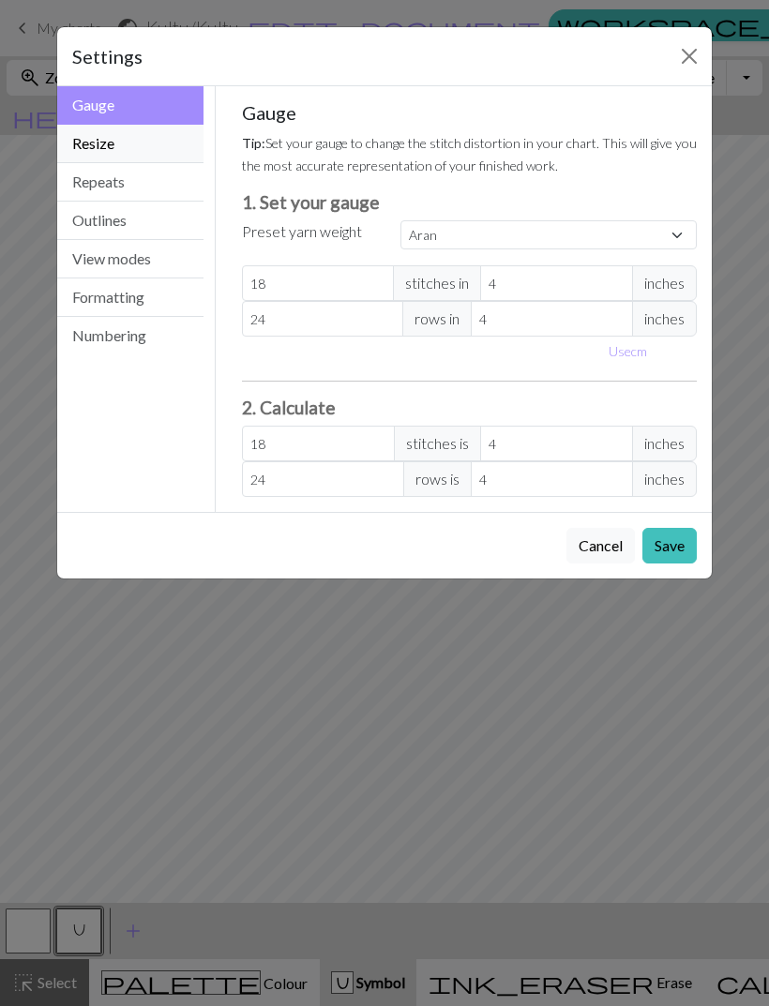
click at [113, 142] on button "Resize" at bounding box center [130, 144] width 146 height 38
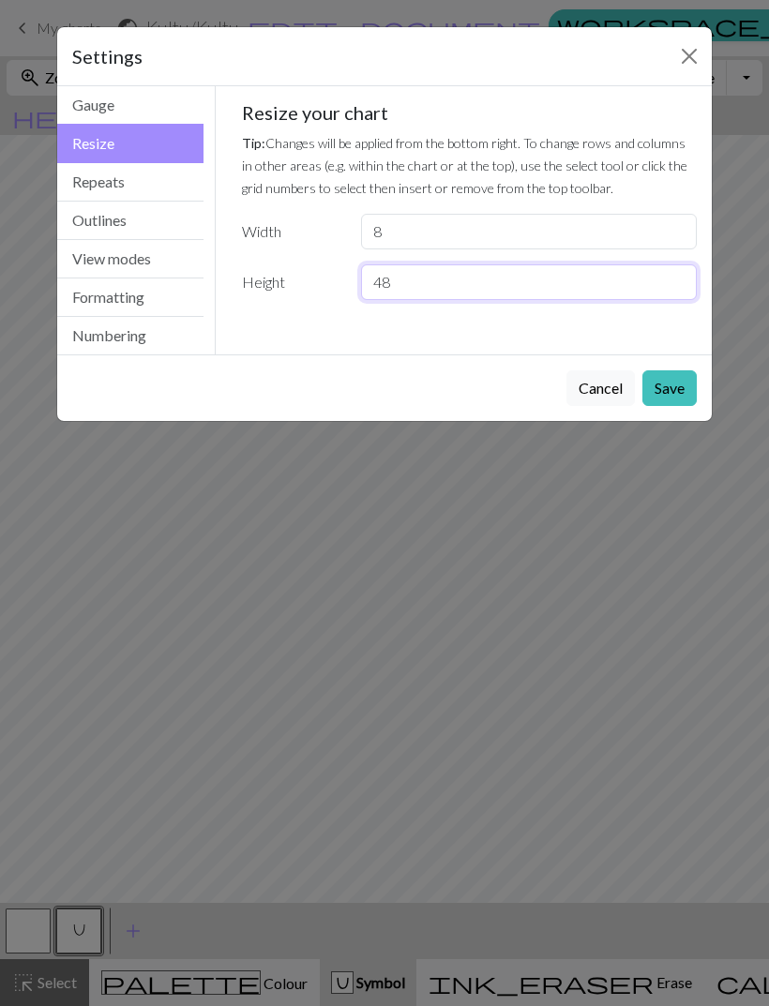
click at [435, 285] on input "48" at bounding box center [529, 282] width 336 height 36
type input "4"
type input "58"
click at [548, 389] on button "Save" at bounding box center [669, 388] width 54 height 36
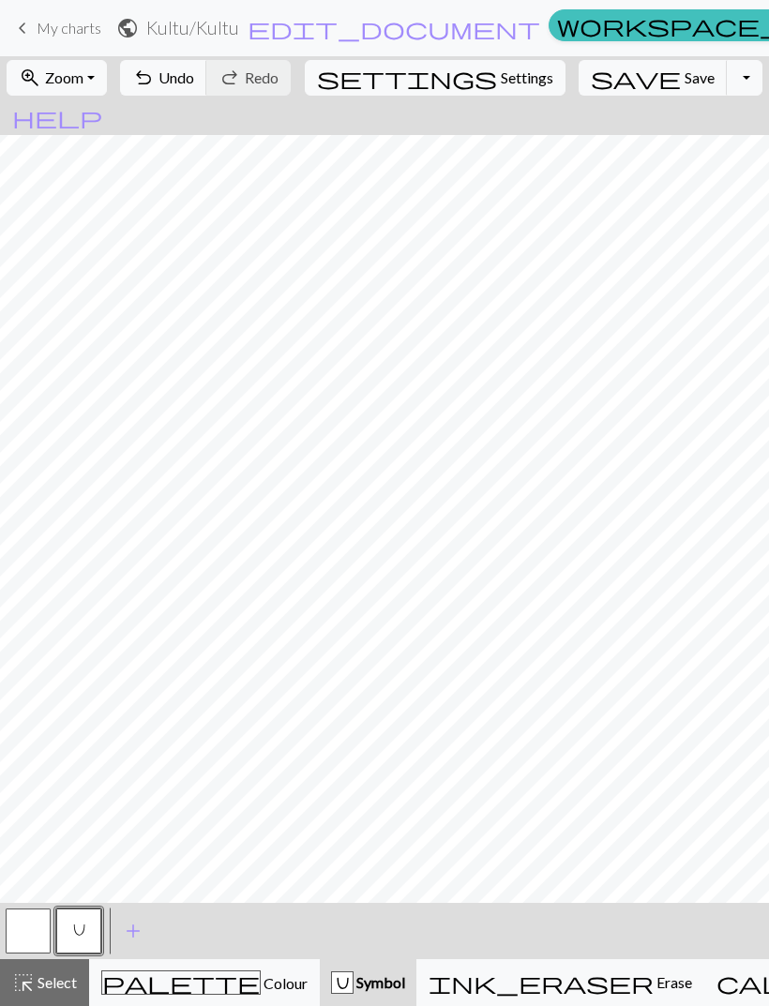
scroll to position [380, 0]
click at [501, 79] on span "Settings" at bounding box center [527, 78] width 53 height 23
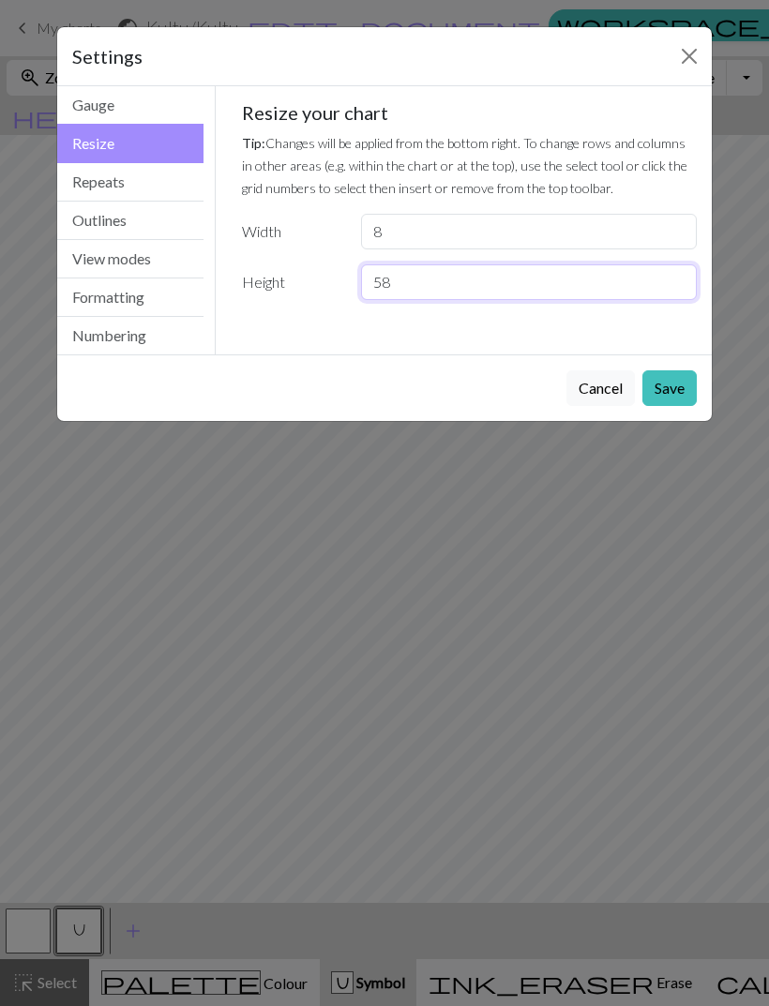
click at [446, 278] on input "58" at bounding box center [529, 282] width 336 height 36
type input "5"
type input "64"
click at [548, 396] on button "Save" at bounding box center [669, 388] width 54 height 36
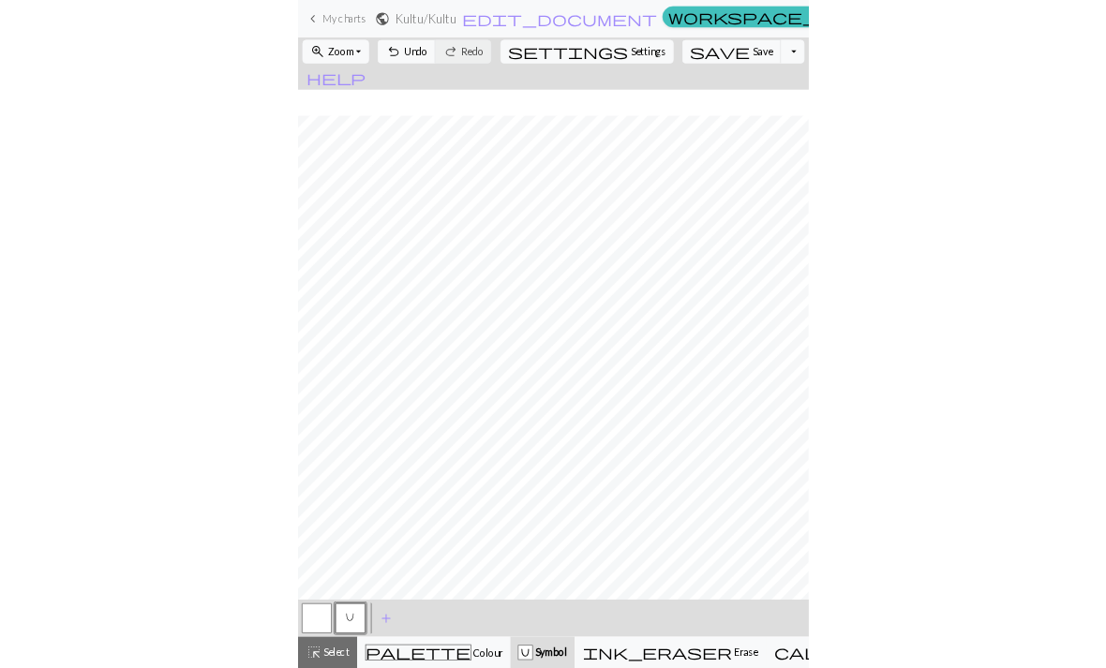
scroll to position [493, 0]
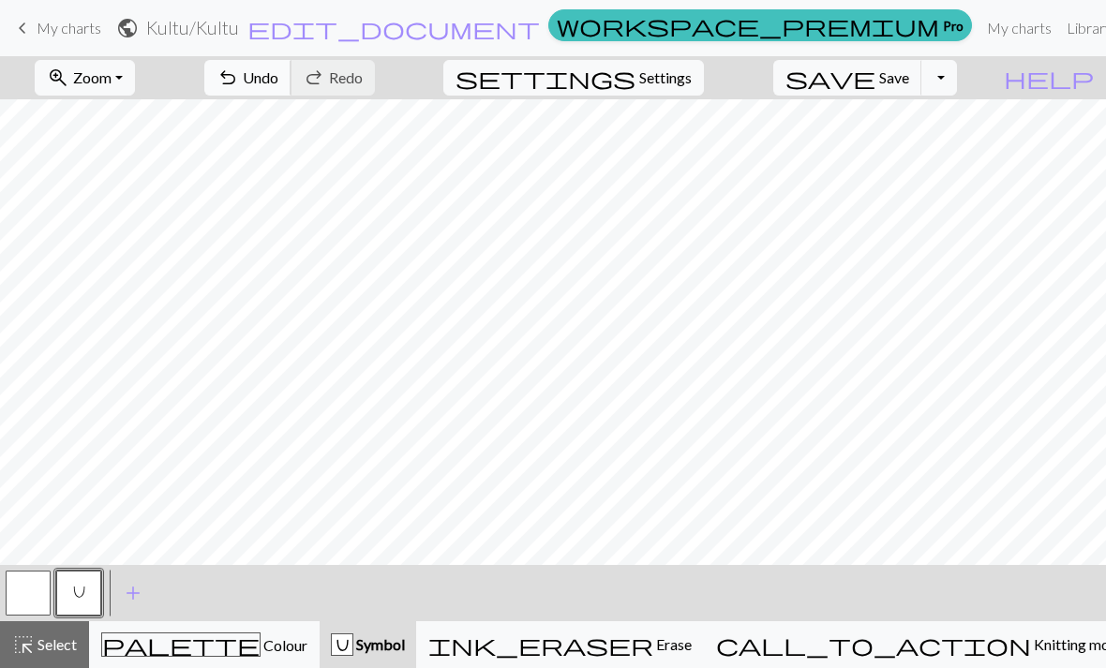
click at [278, 76] on span "Undo" at bounding box center [261, 77] width 36 height 18
click at [375, 87] on button "redo Redo Redo" at bounding box center [333, 78] width 84 height 36
click at [25, 594] on button "button" at bounding box center [28, 593] width 45 height 45
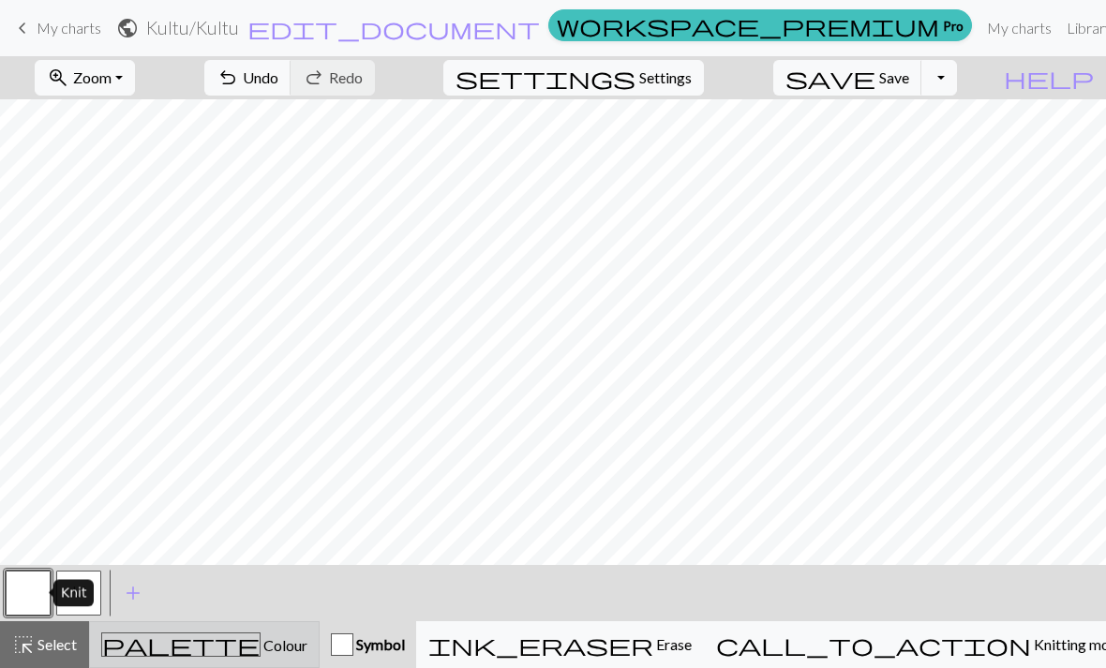
click at [189, 649] on span "palette" at bounding box center [181, 645] width 158 height 26
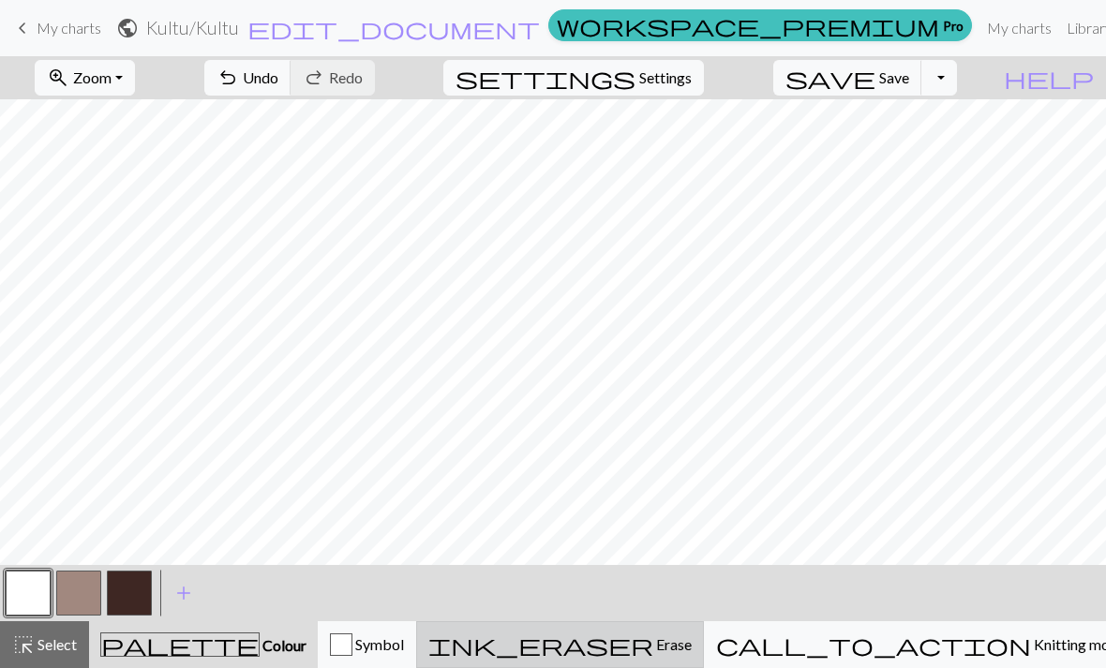
click at [548, 647] on span "Erase" at bounding box center [672, 645] width 38 height 18
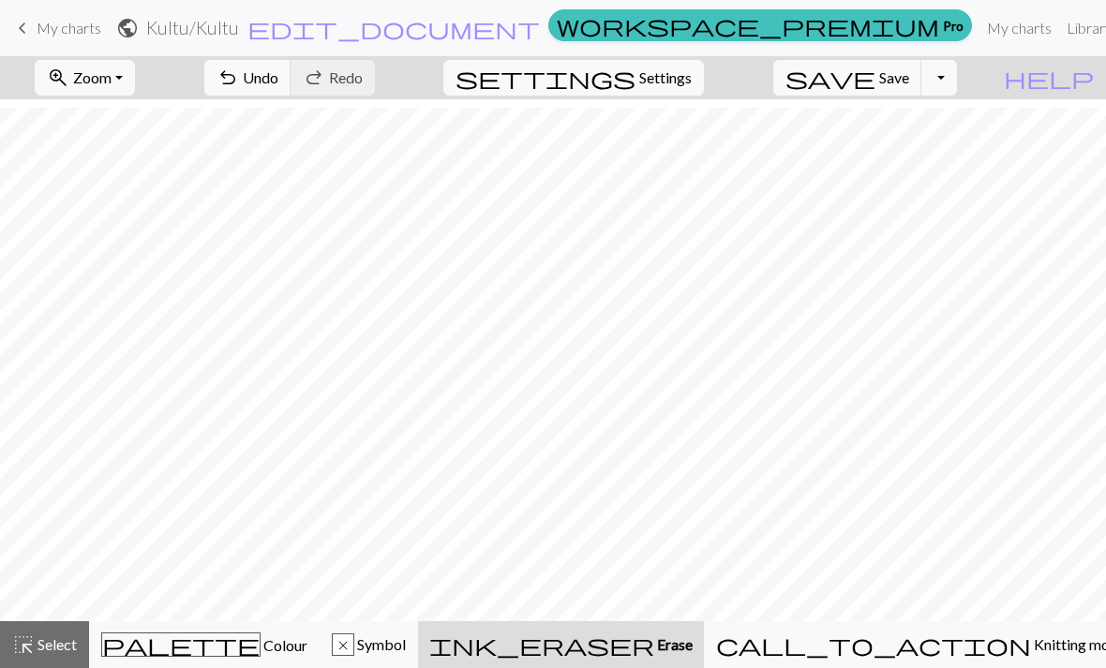
scroll to position [774, 0]
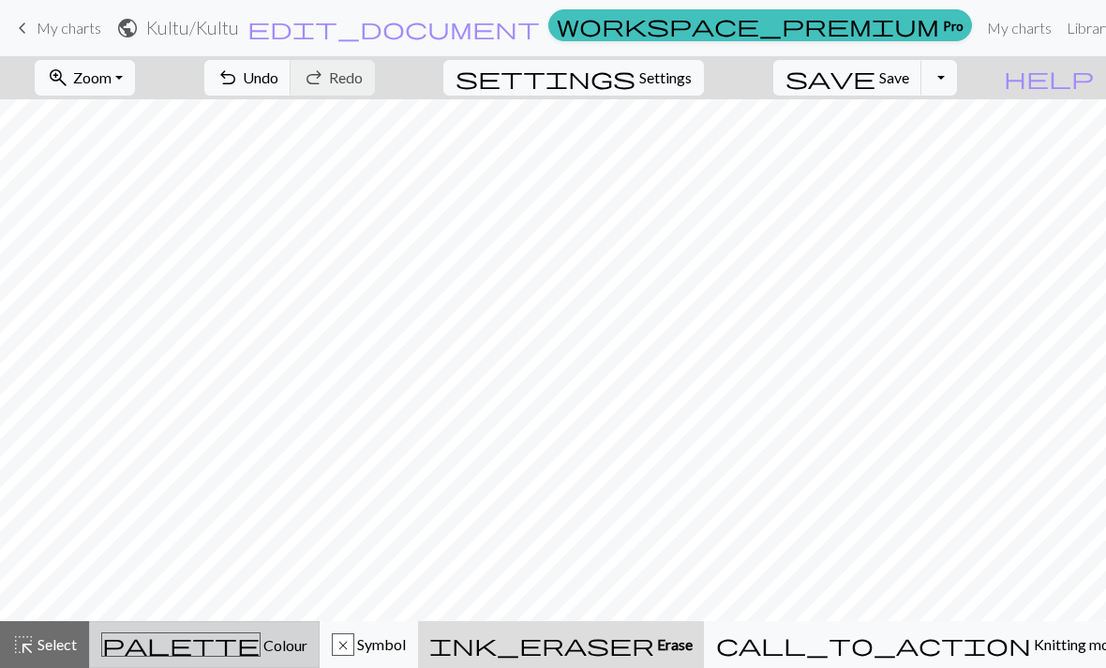
click at [198, 651] on span "palette" at bounding box center [181, 645] width 158 height 26
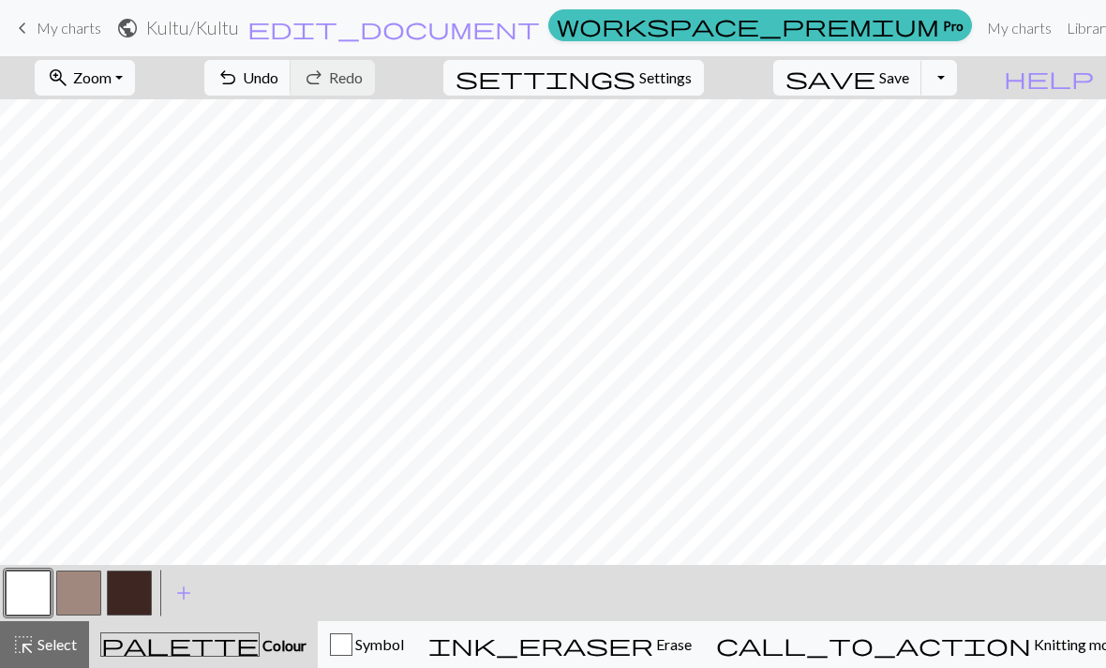
click at [79, 583] on button "button" at bounding box center [78, 593] width 45 height 45
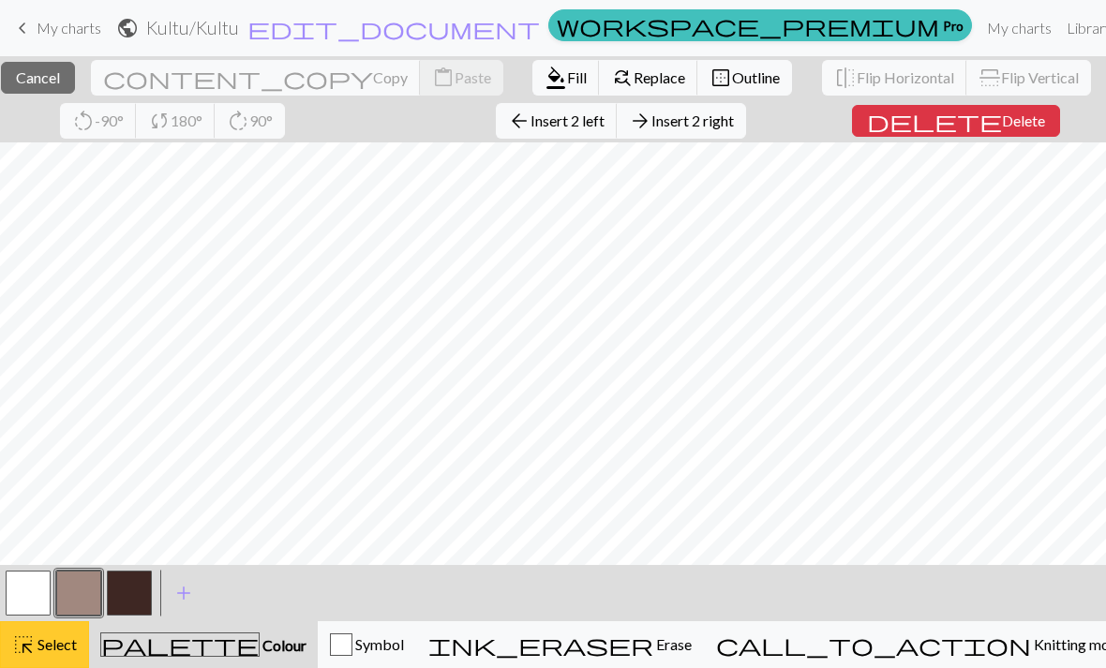
click at [44, 652] on span "Select" at bounding box center [56, 645] width 42 height 18
click at [73, 594] on button "button" at bounding box center [78, 593] width 45 height 45
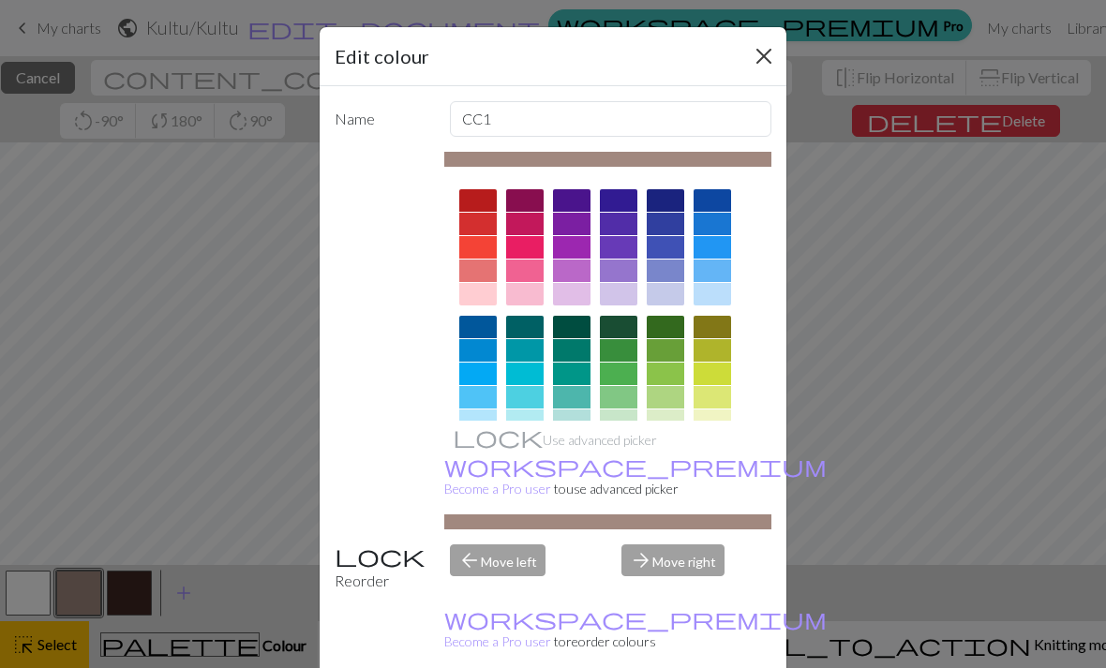
click at [548, 62] on button "Close" at bounding box center [764, 56] width 30 height 30
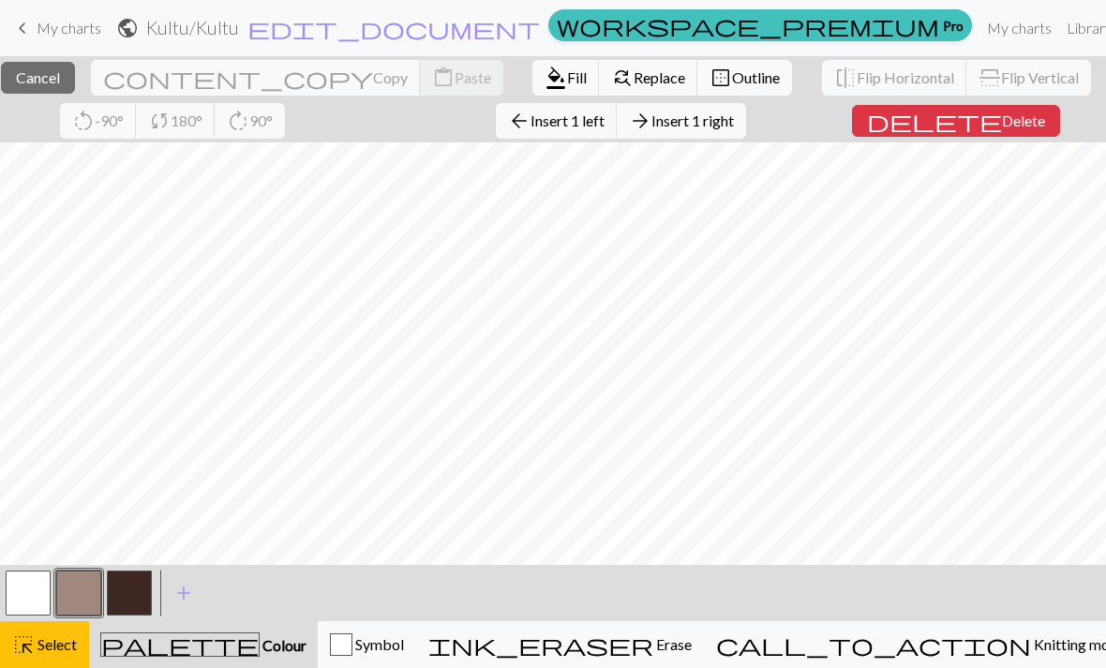
click at [260, 649] on span "Colour" at bounding box center [283, 646] width 47 height 18
click at [49, 652] on span "Select" at bounding box center [56, 645] width 42 height 18
click at [57, 660] on button "highlight_alt Select Select" at bounding box center [44, 645] width 89 height 47
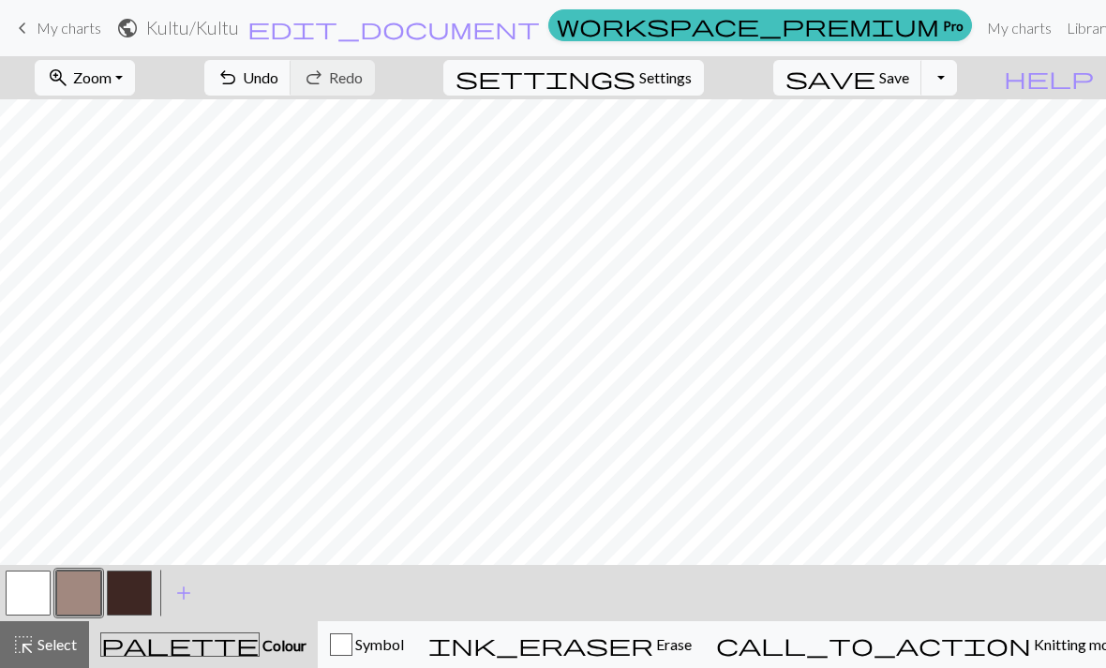
click at [178, 636] on icon "palette" at bounding box center [179, 645] width 159 height 24
click at [70, 591] on button "button" at bounding box center [78, 593] width 45 height 45
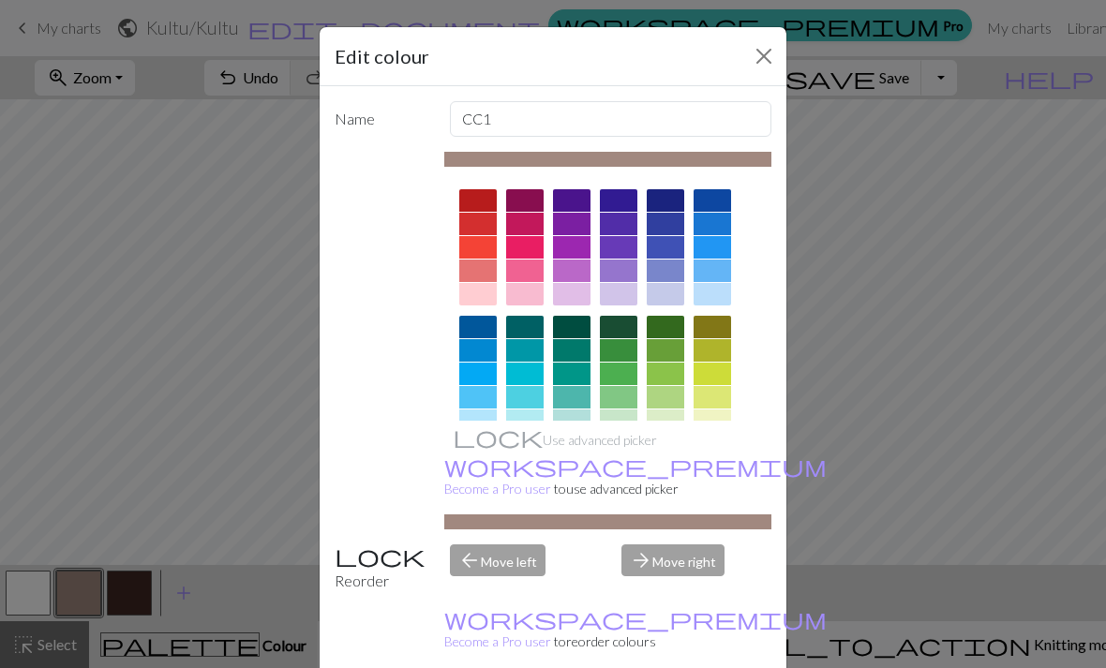
click at [128, 461] on div "Edit colour Name CC1 Use advanced picker workspace_premium Become a Pro user to…" at bounding box center [553, 334] width 1106 height 668
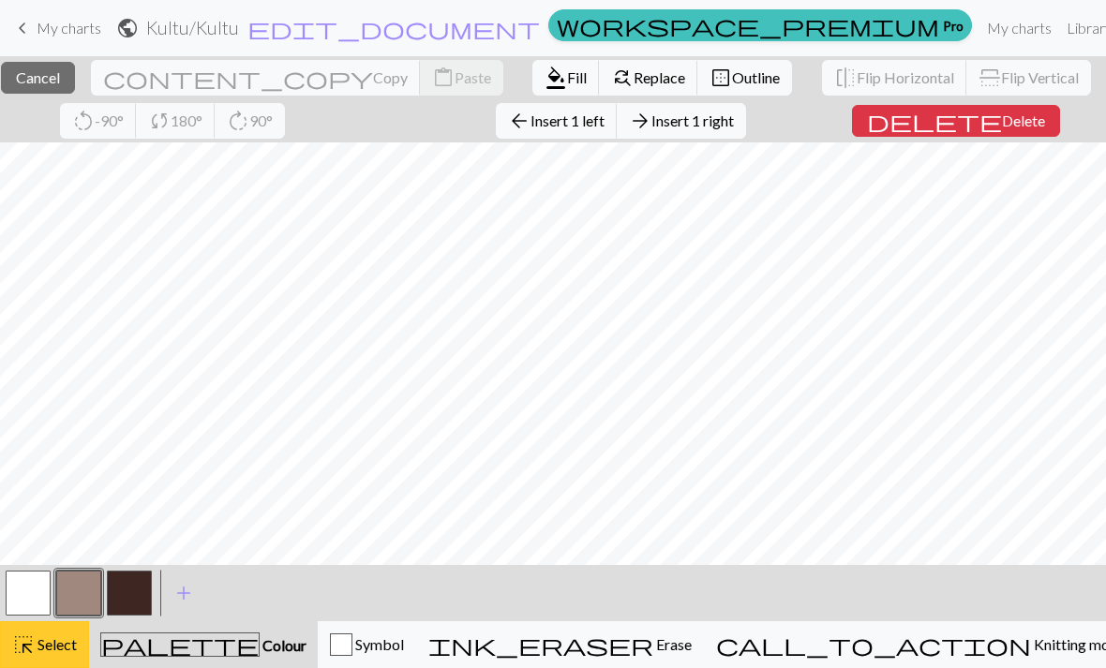
click at [54, 650] on span "Select" at bounding box center [56, 645] width 42 height 18
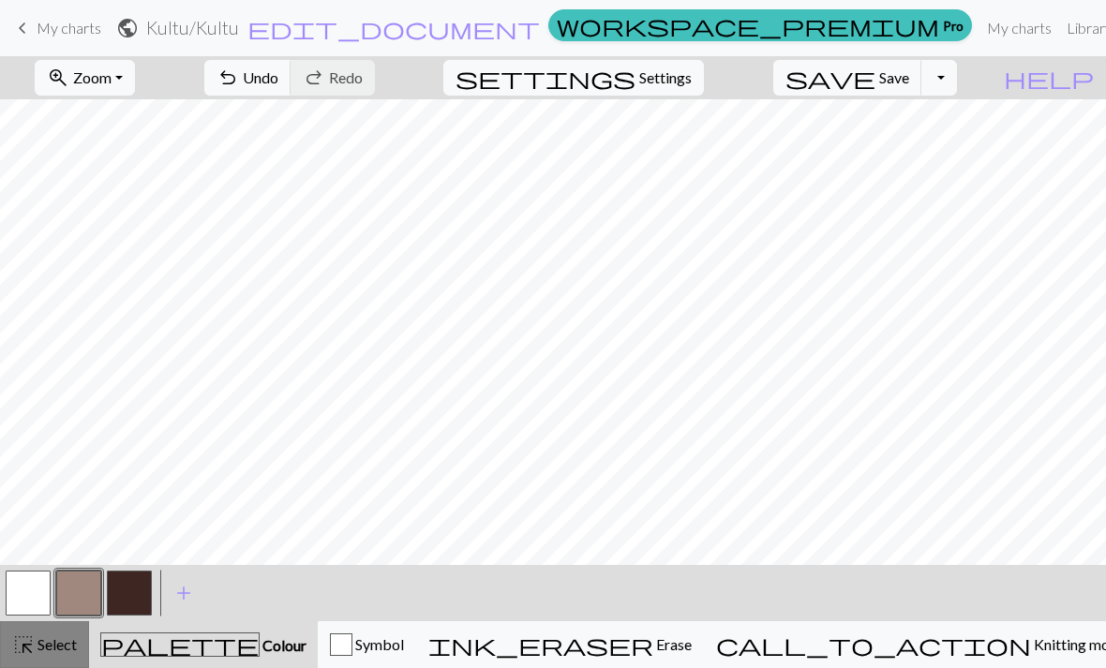
scroll to position [831, 0]
click at [143, 590] on button "button" at bounding box center [129, 593] width 45 height 45
click at [75, 586] on button "button" at bounding box center [78, 593] width 45 height 45
click at [131, 585] on button "button" at bounding box center [129, 593] width 45 height 45
click at [20, 586] on button "button" at bounding box center [28, 593] width 45 height 45
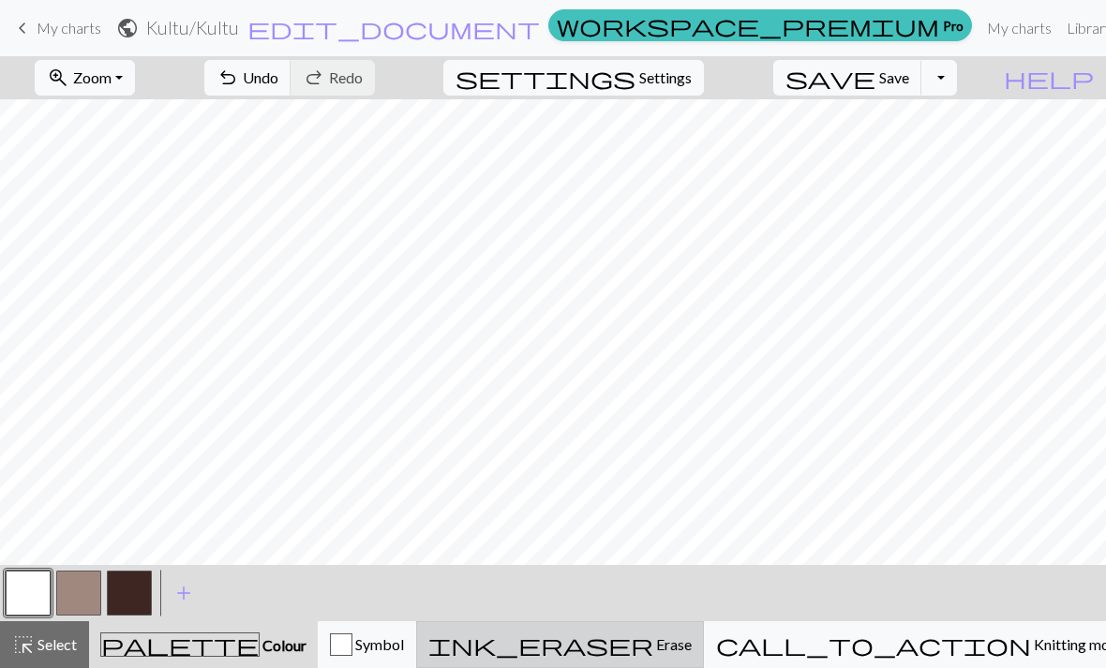
click at [548, 640] on span "Erase" at bounding box center [672, 645] width 38 height 18
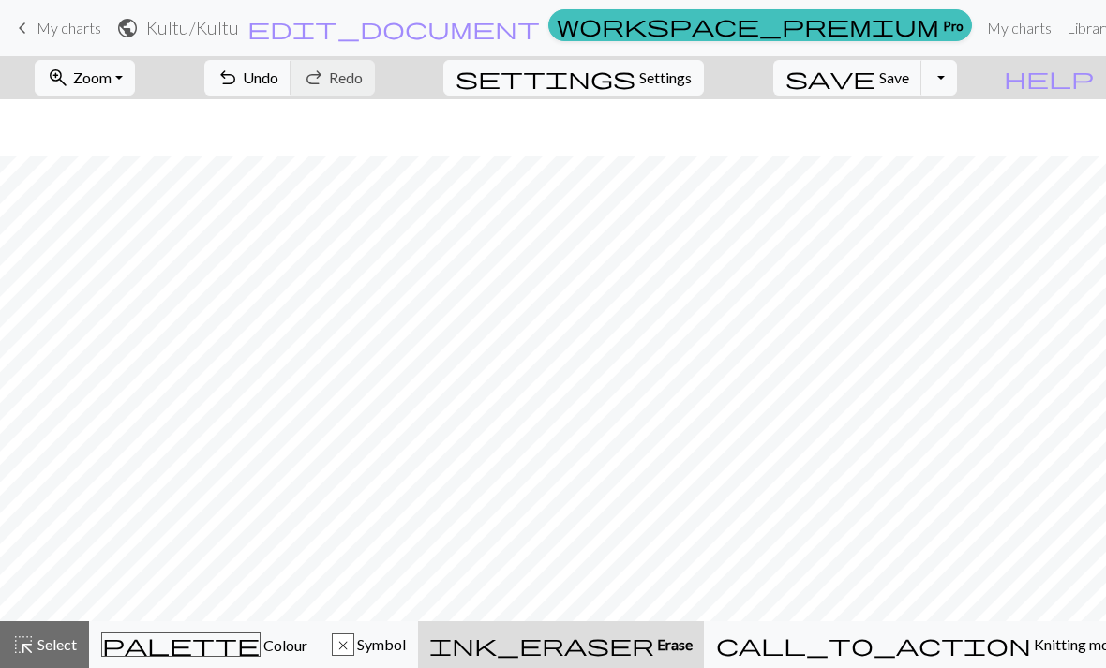
scroll to position [774, 0]
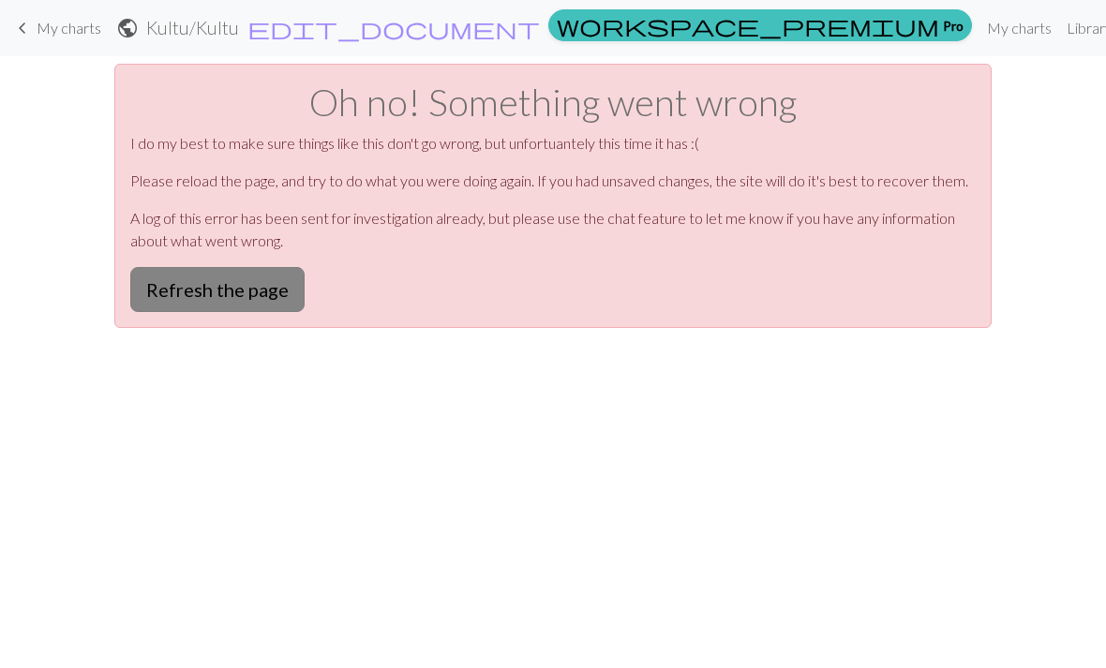
click at [190, 280] on button "Refresh the page" at bounding box center [217, 289] width 174 height 45
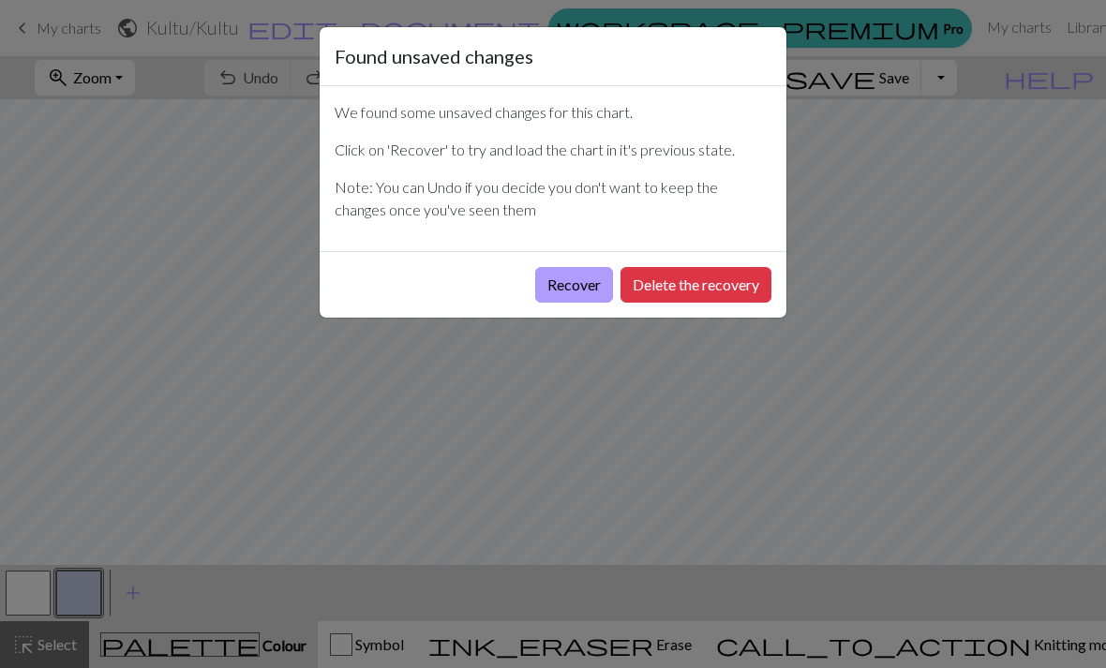
click at [554, 287] on button "Recover" at bounding box center [574, 285] width 78 height 36
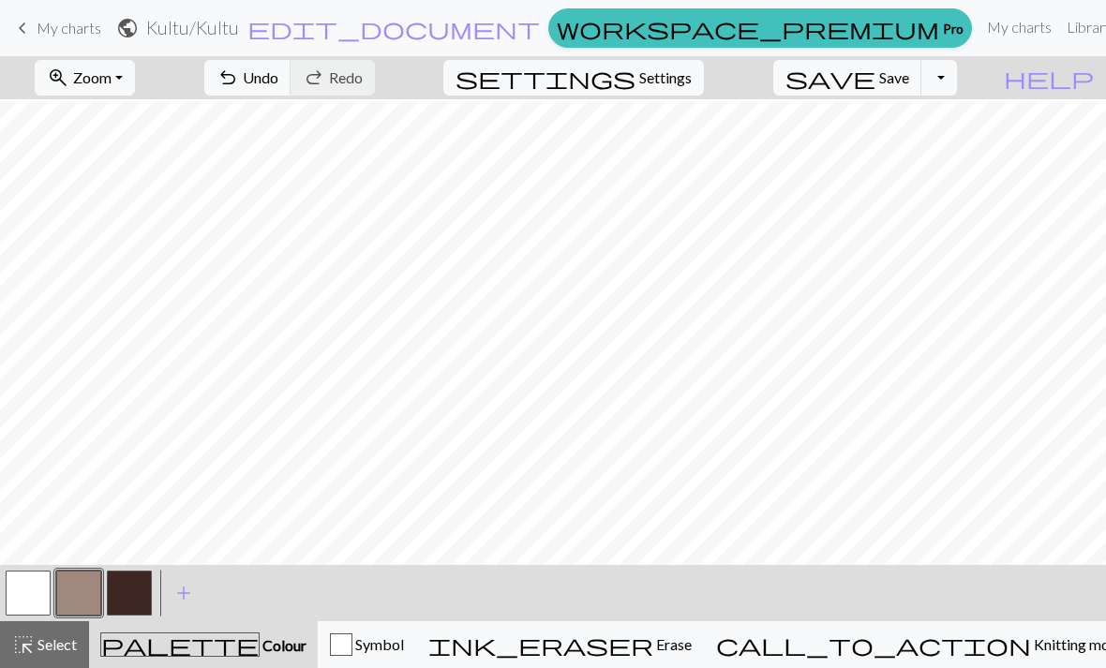
scroll to position [84, 0]
